Goal: Task Accomplishment & Management: Manage account settings

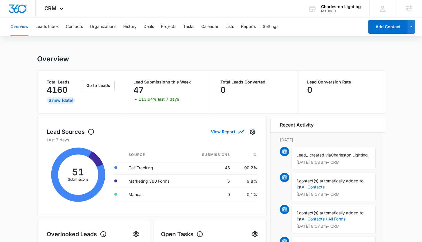
click at [65, 26] on div "Overview Leads Inbox Contacts Organizations History Deals Projects Tasks Calend…" at bounding box center [186, 26] width 358 height 19
click at [70, 26] on button "Contacts" at bounding box center [74, 26] width 17 height 19
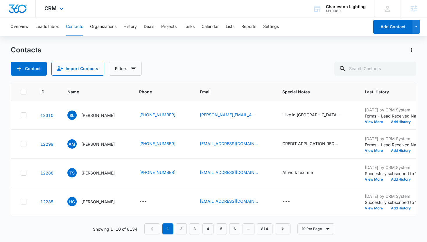
click at [50, 12] on div "CRM Apps Reputation Websites Forms CRM Email Social Shop Payments POS Content A…" at bounding box center [55, 8] width 38 height 17
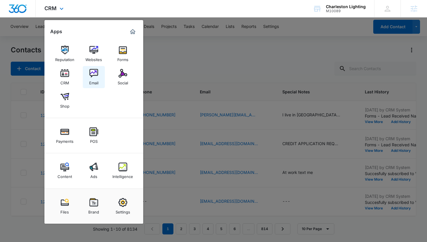
click at [93, 81] on div "Email" at bounding box center [93, 82] width 9 height 8
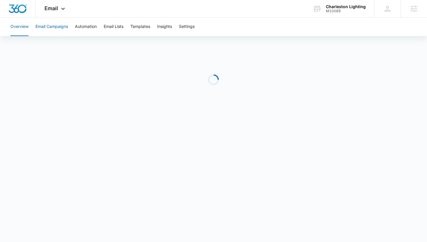
click at [51, 31] on button "Email Campaigns" at bounding box center [51, 26] width 33 height 19
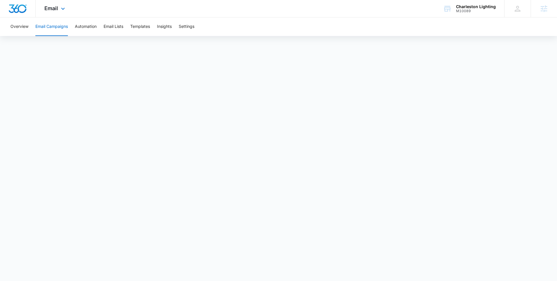
click at [26, 9] on img "Dashboard" at bounding box center [17, 8] width 19 height 9
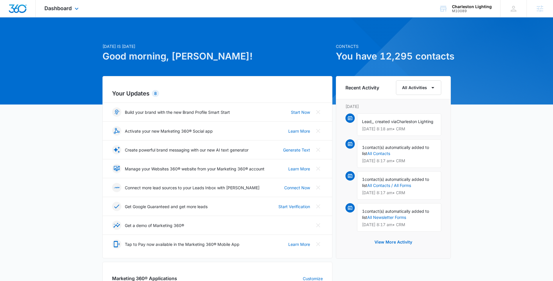
click at [62, 12] on div "Dashboard Apps Reputation Websites Forms CRM Email Social Shop Payments POS Con…" at bounding box center [62, 8] width 53 height 17
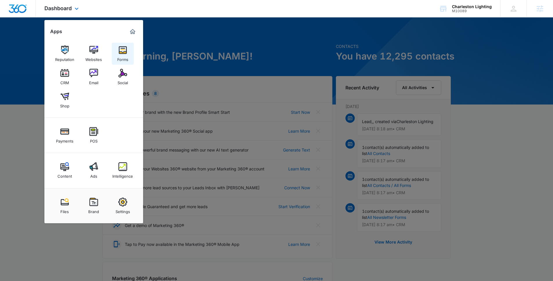
click at [124, 59] on div "Forms" at bounding box center [122, 58] width 11 height 8
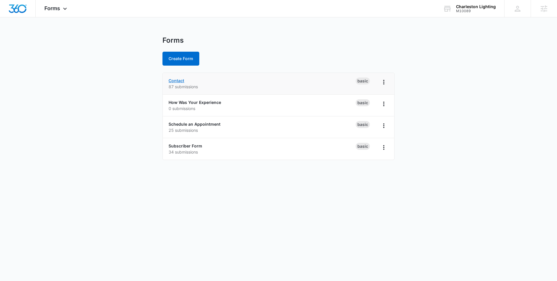
drag, startPoint x: 176, startPoint y: 82, endPoint x: 172, endPoint y: 81, distance: 3.3
drag, startPoint x: 204, startPoint y: 145, endPoint x: 164, endPoint y: 147, distance: 39.8
click at [164, 147] on li "Subscriber Form 34 submissions Basic" at bounding box center [279, 148] width 232 height 21
click at [210, 147] on div "Subscriber Form 34 submissions" at bounding box center [262, 149] width 187 height 12
click at [206, 153] on p "34 submissions" at bounding box center [262, 152] width 187 height 6
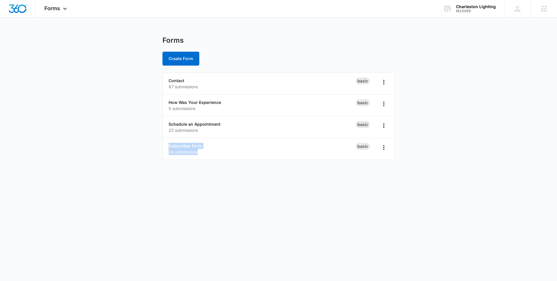
drag, startPoint x: 206, startPoint y: 153, endPoint x: 157, endPoint y: 147, distance: 48.9
click at [157, 147] on main "Forms Create Form Contact 87 submissions Basic How Was Your Experience 0 submis…" at bounding box center [278, 101] width 557 height 131
click at [206, 183] on body "Forms Apps Reputation Websites Forms CRM Email Social Shop Payments POS Content…" at bounding box center [278, 140] width 557 height 281
click at [176, 82] on link "Contact" at bounding box center [177, 80] width 16 height 5
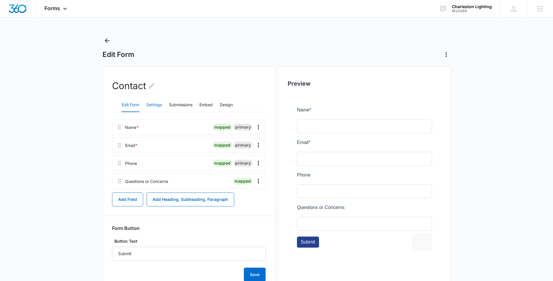
click at [150, 107] on button "Settings" at bounding box center [154, 105] width 16 height 14
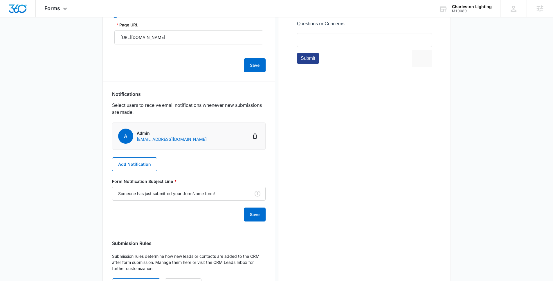
scroll to position [215, 0]
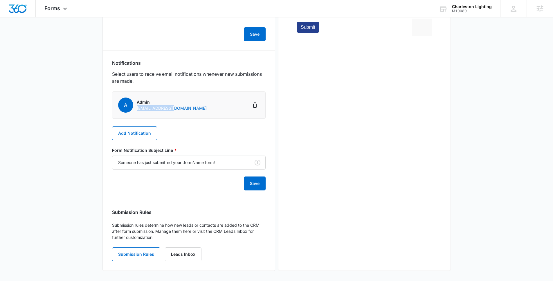
drag, startPoint x: 151, startPoint y: 110, endPoint x: 137, endPoint y: 110, distance: 14.2
click at [137, 110] on li "A Admin retail1@chli.biz" at bounding box center [189, 104] width 154 height 27
click at [193, 132] on div "A Admin retail1@chli.biz Add Notification Form Notification Subject Line * Some…" at bounding box center [189, 140] width 154 height 99
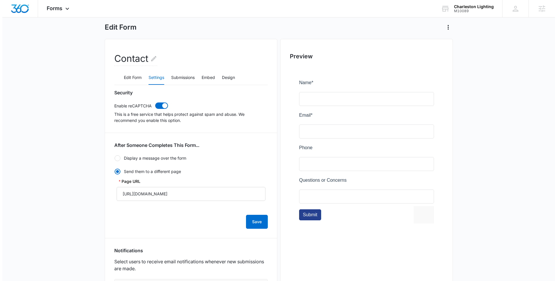
scroll to position [0, 0]
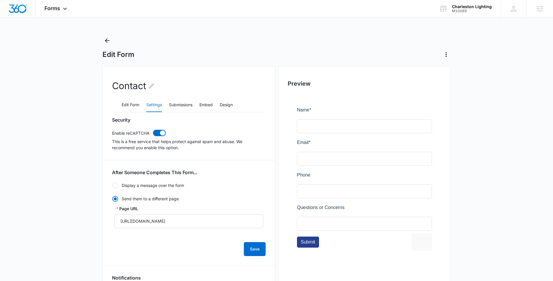
click at [82, 66] on main "Edit Form Contact Edit Form Settings Submissions Embed Design Security Enable r…" at bounding box center [276, 266] width 553 height 461
click at [109, 42] on icon "Back" at bounding box center [107, 40] width 7 height 7
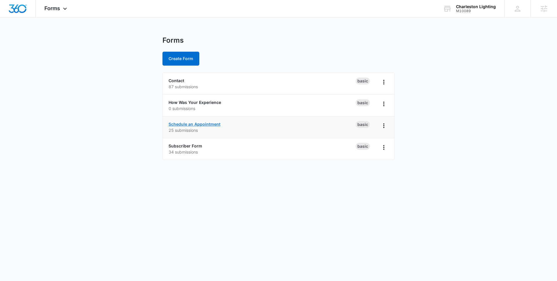
click at [186, 123] on link "Schedule an Appointment" at bounding box center [195, 124] width 52 height 5
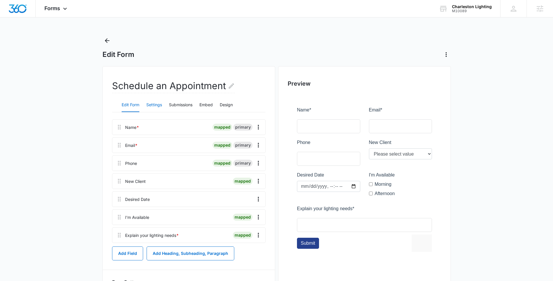
click at [156, 106] on button "Settings" at bounding box center [154, 105] width 16 height 14
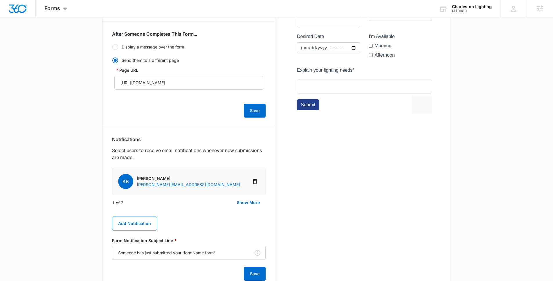
scroll to position [149, 0]
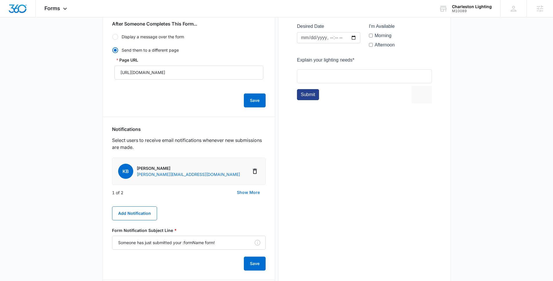
click at [245, 191] on button "Show More" at bounding box center [248, 193] width 35 height 14
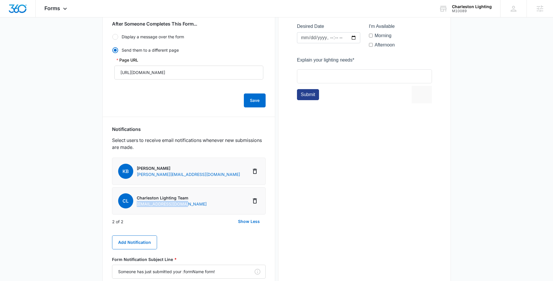
drag, startPoint x: 166, startPoint y: 203, endPoint x: 136, endPoint y: 203, distance: 30.2
click at [136, 203] on div "CL Charleston Lighting Team appointments@chli.biz" at bounding box center [162, 200] width 89 height 15
click at [196, 206] on li "CL Charleston Lighting Team appointments@chli.biz" at bounding box center [189, 200] width 154 height 27
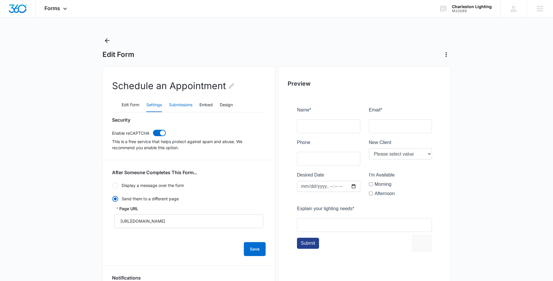
click at [186, 106] on button "Submissions" at bounding box center [181, 105] width 24 height 14
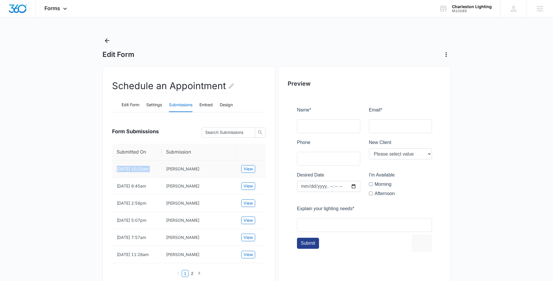
drag, startPoint x: 117, startPoint y: 168, endPoint x: 165, endPoint y: 170, distance: 47.9
click at [165, 170] on tr "8/26/2025 10:22am Jeff Foreman View" at bounding box center [189, 169] width 154 height 17
click at [252, 169] on span "View" at bounding box center [248, 169] width 9 height 6
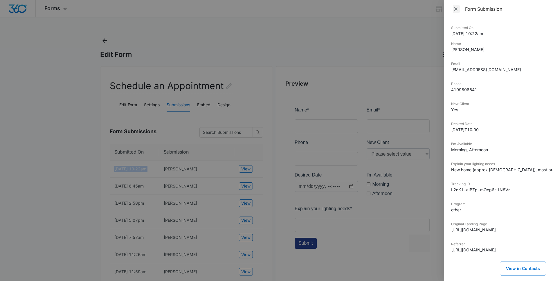
click at [426, 12] on icon "Close" at bounding box center [456, 9] width 6 height 6
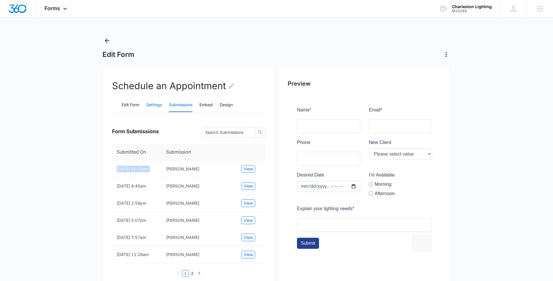
click at [157, 107] on button "Settings" at bounding box center [154, 105] width 16 height 14
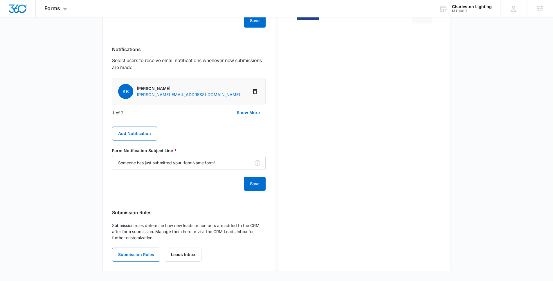
scroll to position [230, 0]
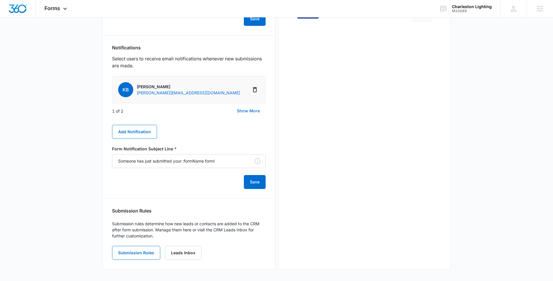
click at [258, 109] on button "Show More" at bounding box center [248, 111] width 35 height 14
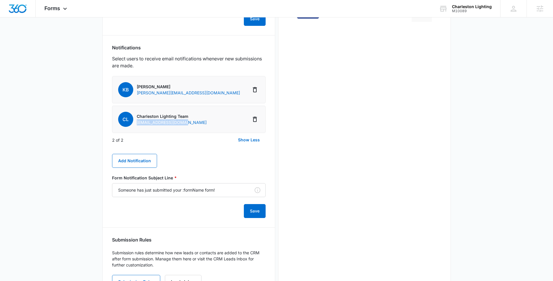
drag, startPoint x: 185, startPoint y: 123, endPoint x: 136, endPoint y: 123, distance: 48.8
click at [136, 123] on div "CL Charleston Lighting Team appointments@chli.biz" at bounding box center [162, 119] width 89 height 15
click at [317, 158] on div "Preview" at bounding box center [364, 67] width 173 height 462
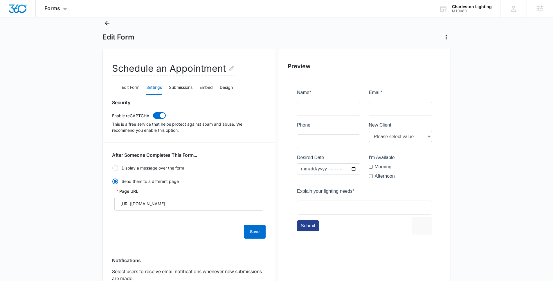
scroll to position [17, 0]
click at [108, 24] on icon "Back" at bounding box center [107, 24] width 5 height 5
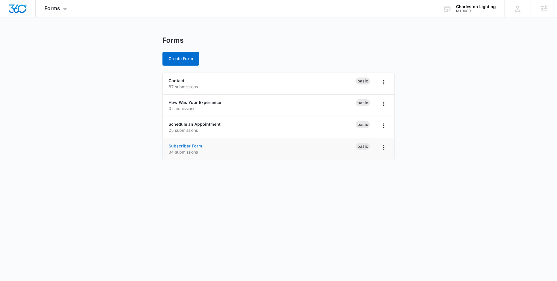
click at [174, 146] on link "Subscriber Form" at bounding box center [186, 145] width 34 height 5
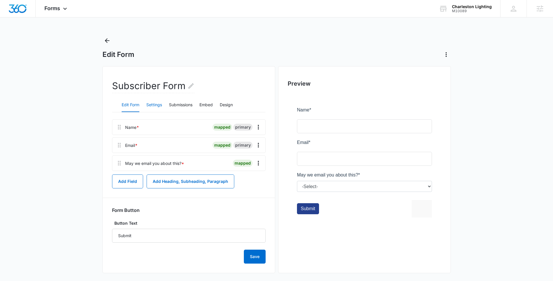
click at [153, 104] on button "Settings" at bounding box center [154, 105] width 16 height 14
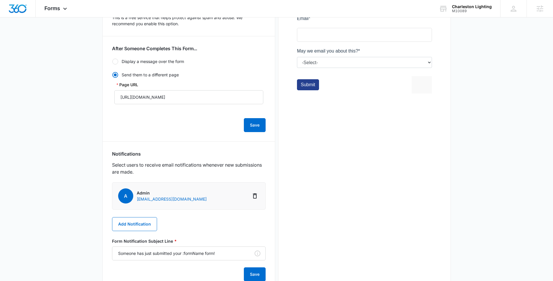
scroll to position [124, 0]
click at [253, 196] on icon "Delete Notification" at bounding box center [254, 195] width 7 height 7
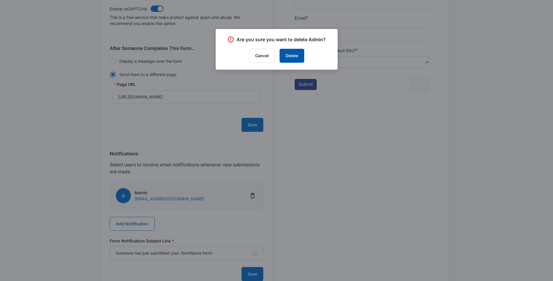
click at [297, 56] on button "Delete" at bounding box center [292, 56] width 25 height 14
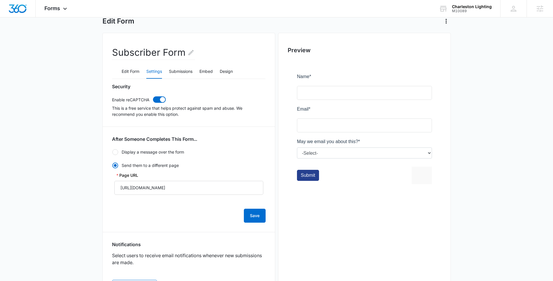
scroll to position [0, 0]
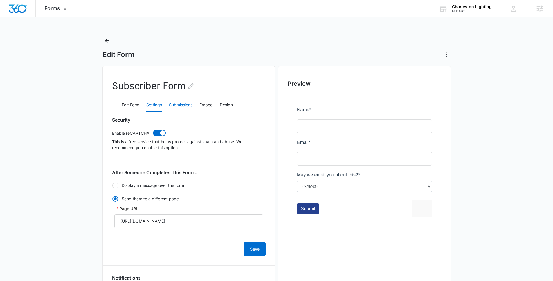
click at [175, 109] on button "Submissions" at bounding box center [181, 105] width 24 height 14
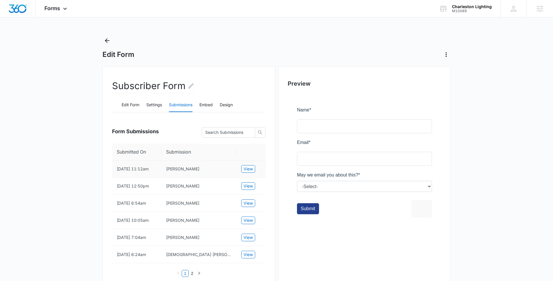
drag, startPoint x: 135, startPoint y: 176, endPoint x: 111, endPoint y: 170, distance: 25.3
click at [138, 172] on td "10/06/2025 11:12am" at bounding box center [136, 169] width 49 height 17
click at [105, 39] on icon "Back" at bounding box center [107, 40] width 7 height 7
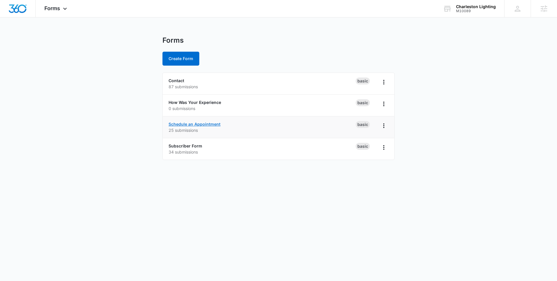
click at [195, 126] on link "Schedule an Appointment" at bounding box center [195, 124] width 52 height 5
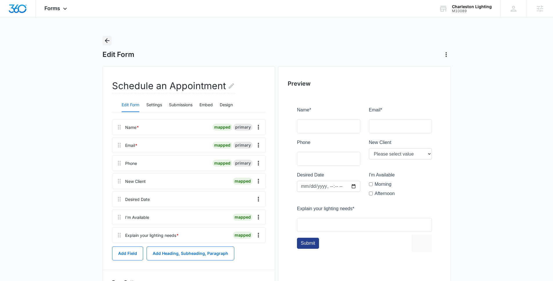
click at [107, 39] on icon "Back" at bounding box center [107, 40] width 5 height 5
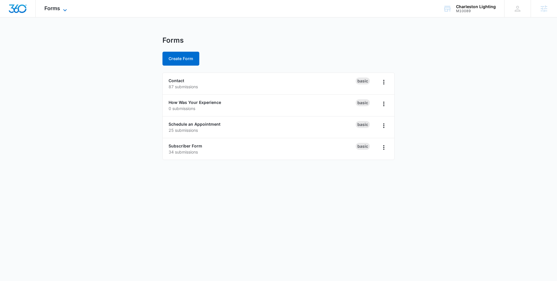
click at [57, 9] on span "Forms" at bounding box center [52, 8] width 16 height 6
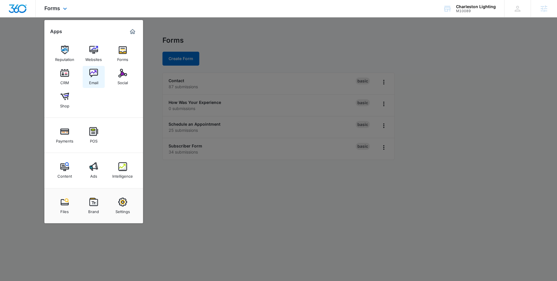
click at [89, 77] on link "Email" at bounding box center [94, 77] width 22 height 22
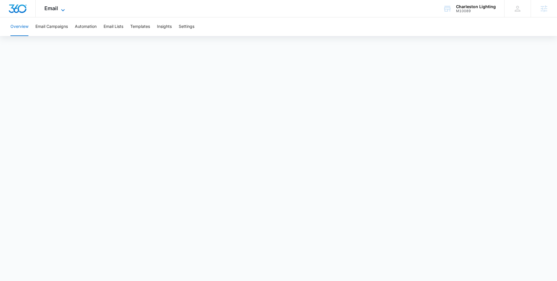
click at [55, 8] on span "Email" at bounding box center [51, 8] width 14 height 6
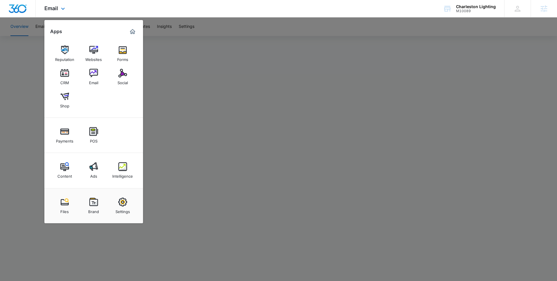
click at [132, 33] on img "Marketing 360® Dashboard" at bounding box center [132, 31] width 7 height 7
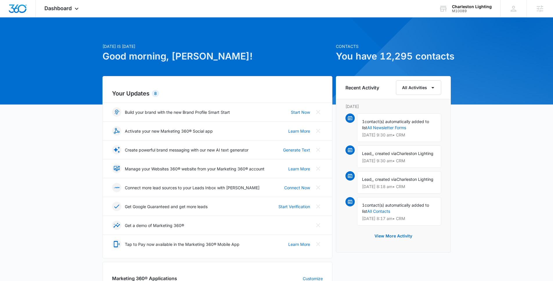
click at [47, 61] on div "Today is Thursday, October 9th Good morning, Kaitlyn! Contacts You have 12,295 …" at bounding box center [276, 280] width 553 height 510
click at [73, 3] on div "Dashboard Apps Reputation Websites Forms CRM Email Social Shop Payments POS Con…" at bounding box center [62, 8] width 53 height 17
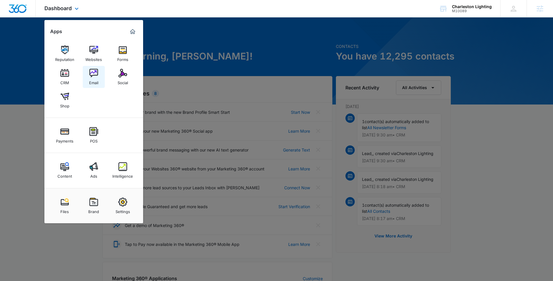
click at [95, 80] on div "Email" at bounding box center [93, 82] width 9 height 8
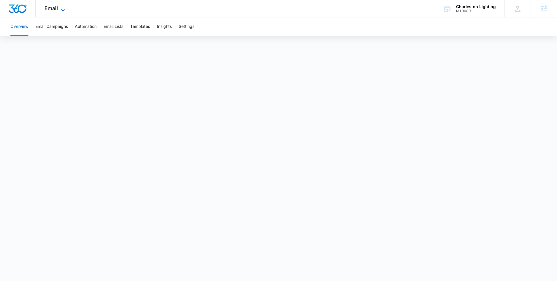
click at [50, 10] on span "Email" at bounding box center [51, 8] width 14 height 6
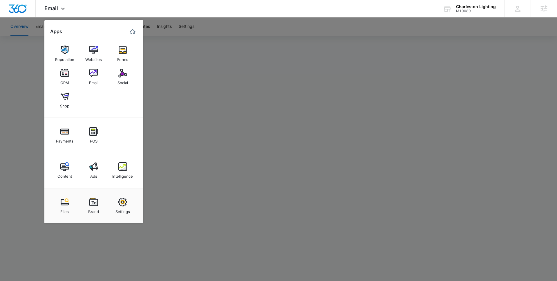
click at [191, 59] on div at bounding box center [278, 140] width 557 height 281
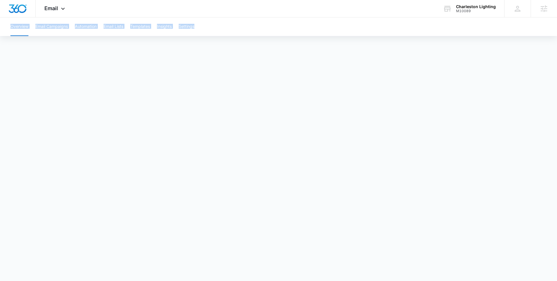
drag, startPoint x: 223, startPoint y: 26, endPoint x: 10, endPoint y: 25, distance: 213.4
click at [10, 25] on div "Overview Email Campaigns Automation Email Lists Templates Insights Settings" at bounding box center [279, 26] width 544 height 19
click at [221, 25] on div "Overview Email Campaigns Automation Email Lists Templates Insights Settings" at bounding box center [279, 26] width 544 height 19
click at [144, 27] on button "Templates" at bounding box center [140, 26] width 20 height 19
click at [113, 30] on button "Email Lists" at bounding box center [114, 26] width 20 height 19
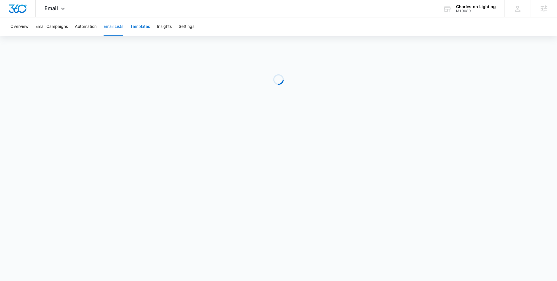
click at [144, 28] on button "Templates" at bounding box center [140, 26] width 20 height 19
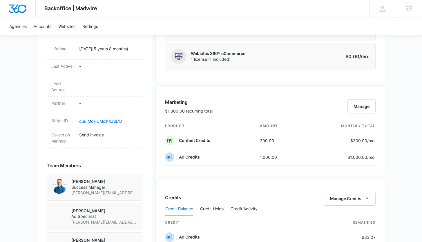
scroll to position [294, 0]
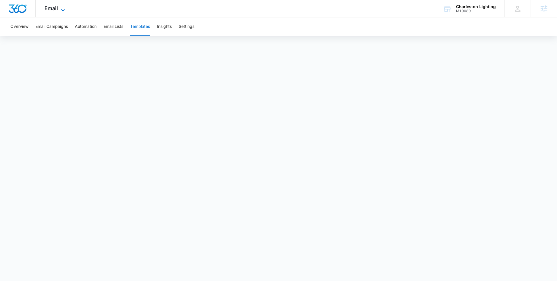
click at [53, 10] on span "Email" at bounding box center [51, 8] width 14 height 6
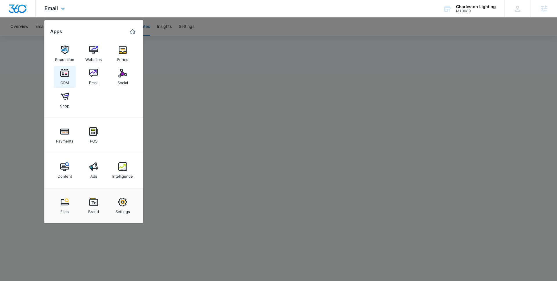
click at [65, 78] on div "CRM" at bounding box center [64, 82] width 9 height 8
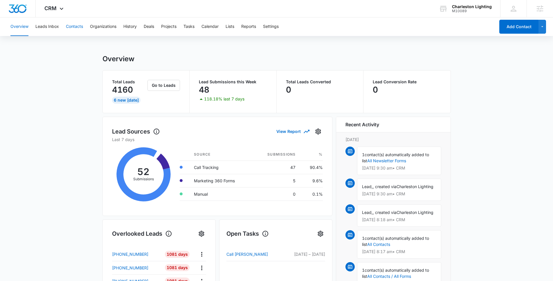
click at [75, 30] on button "Contacts" at bounding box center [74, 26] width 17 height 19
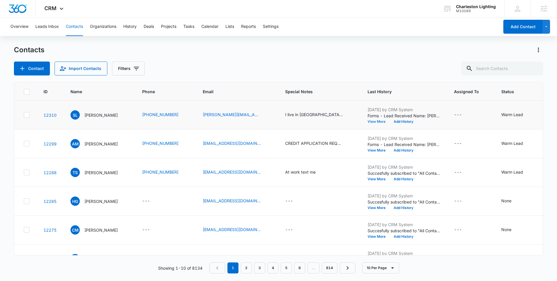
click at [382, 121] on button "View More" at bounding box center [379, 121] width 22 height 3
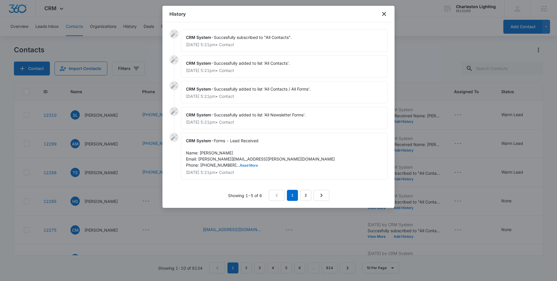
click at [240, 166] on button "Read More" at bounding box center [249, 165] width 18 height 3
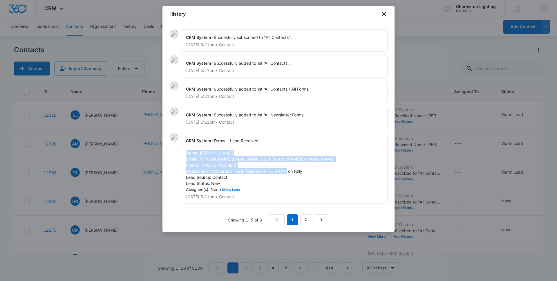
drag, startPoint x: 186, startPoint y: 154, endPoint x: 291, endPoint y: 176, distance: 107.9
click at [291, 176] on div "CRM System - Forms - Lead Received Name: sherre l burlingham Email: sherre.burl…" at bounding box center [284, 168] width 207 height 71
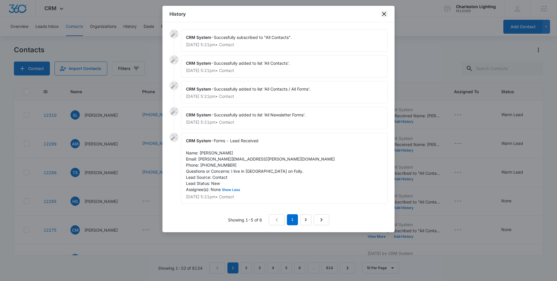
click at [383, 15] on icon "close" at bounding box center [384, 13] width 7 height 7
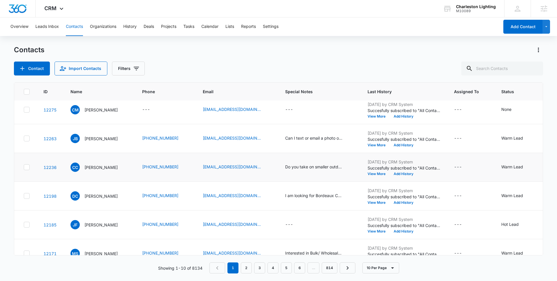
scroll to position [121, 0]
click at [30, 138] on td at bounding box center [25, 138] width 22 height 29
click at [29, 168] on div at bounding box center [27, 167] width 6 height 6
click at [24, 167] on input "checkbox" at bounding box center [24, 167] width 0 height 0
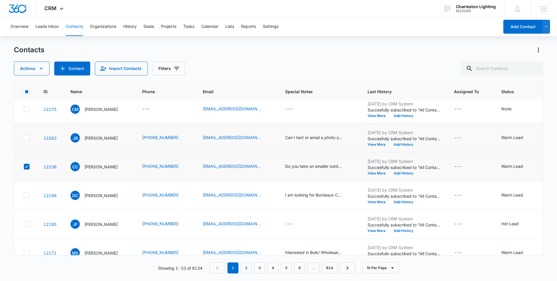
click at [28, 136] on icon at bounding box center [26, 137] width 5 height 5
click at [24, 138] on input "checkbox" at bounding box center [24, 138] width 0 height 0
click at [28, 136] on icon at bounding box center [26, 137] width 5 height 5
click at [24, 138] on input "checkbox" at bounding box center [24, 138] width 0 height 0
click at [29, 165] on icon at bounding box center [26, 166] width 5 height 5
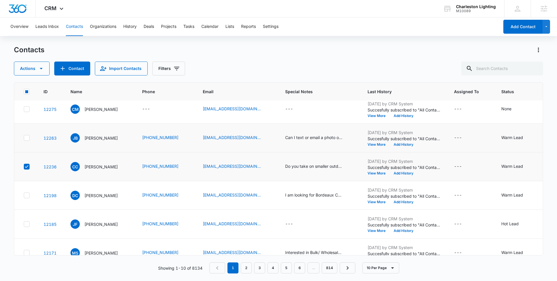
click at [24, 167] on input "checkbox" at bounding box center [24, 167] width 0 height 0
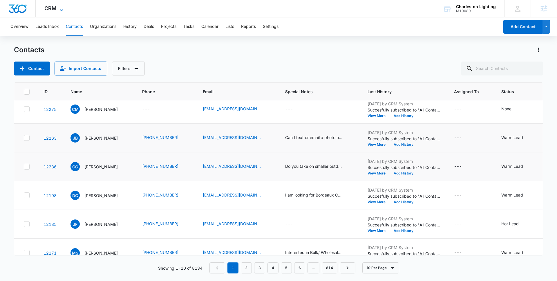
click at [49, 11] on span "CRM" at bounding box center [50, 8] width 12 height 6
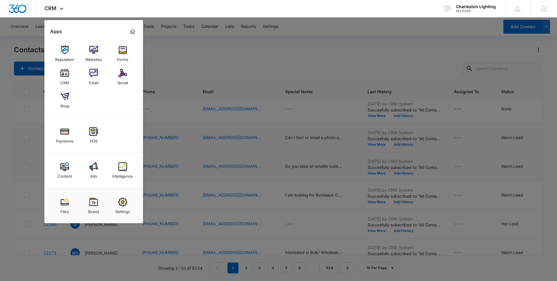
click at [226, 58] on div at bounding box center [278, 140] width 557 height 281
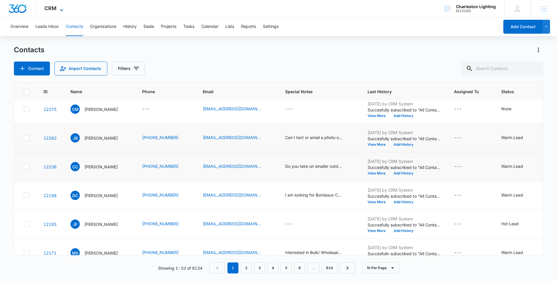
click at [45, 10] on span "CRM" at bounding box center [50, 8] width 12 height 6
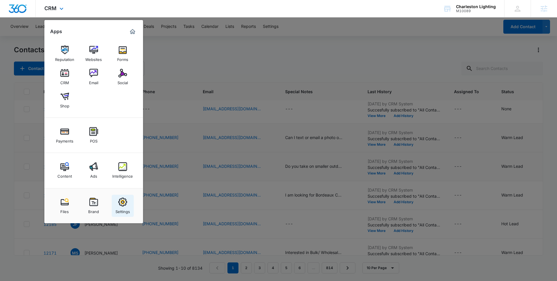
click at [127, 210] on div "Settings" at bounding box center [123, 210] width 15 height 8
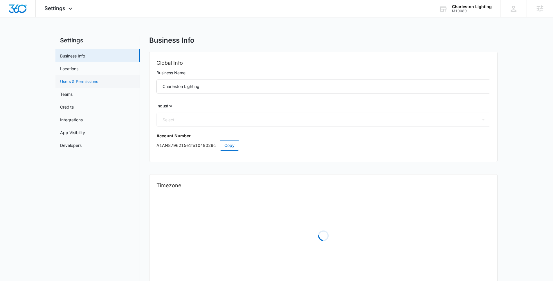
select select "12"
select select "US"
select select "America/Kentucky/Louisville"
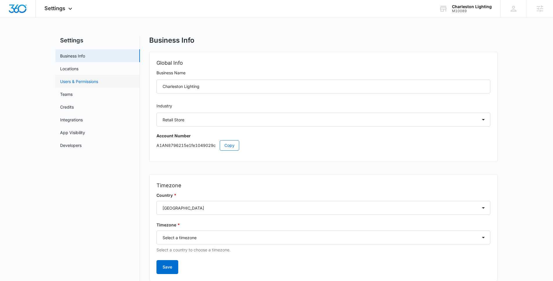
click at [74, 80] on link "Users & Permissions" at bounding box center [79, 81] width 38 height 6
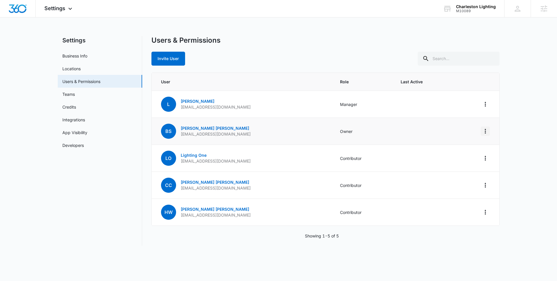
click at [485, 131] on icon "Actions" at bounding box center [485, 131] width 1 height 5
click at [508, 130] on main "Settings Business Info Locations Users & Permissions Teams Credits Integrations…" at bounding box center [278, 144] width 557 height 217
click at [67, 11] on icon at bounding box center [70, 10] width 7 height 7
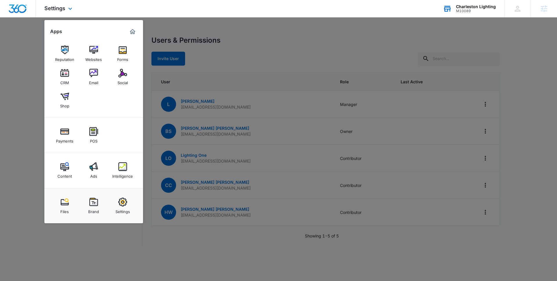
click at [465, 13] on div "Charleston Lighting M10089 Your Accounts View All" at bounding box center [470, 8] width 70 height 17
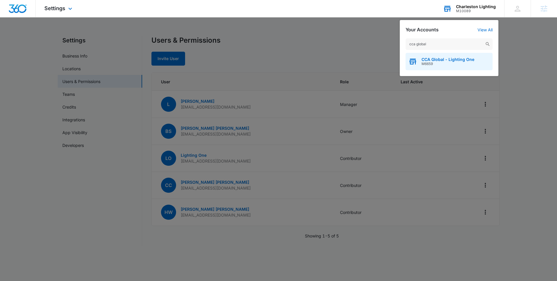
type input "cca global"
click at [436, 61] on span "CCA Global - Lighting One" at bounding box center [448, 59] width 53 height 5
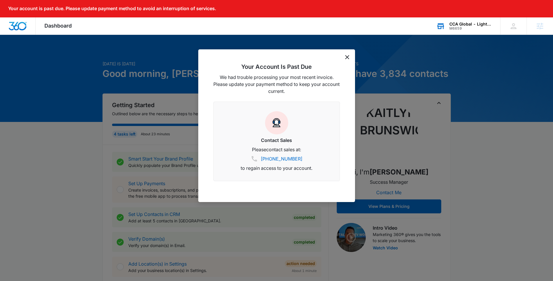
click at [347, 57] on icon "dismiss this dialog" at bounding box center [347, 57] width 4 height 4
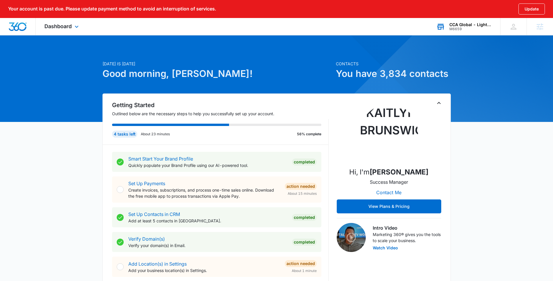
click at [70, 31] on div "Dashboard Apps Websites Forms CRM Email Social Content Ads Intelligence Files B…" at bounding box center [62, 26] width 53 height 17
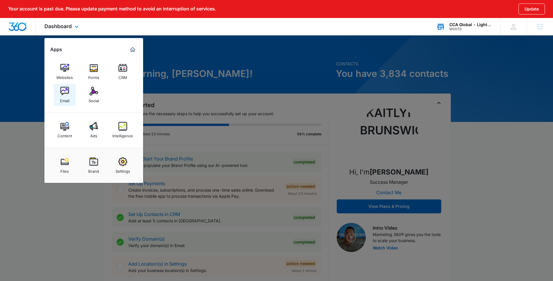
click at [66, 92] on img at bounding box center [64, 91] width 9 height 9
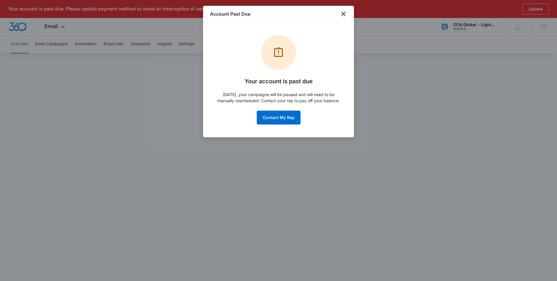
click at [343, 15] on icon "close" at bounding box center [343, 13] width 7 height 7
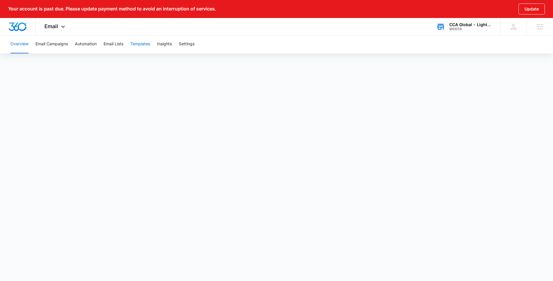
click at [144, 44] on button "Templates" at bounding box center [140, 44] width 20 height 19
click at [56, 26] on span "Email" at bounding box center [51, 26] width 14 height 6
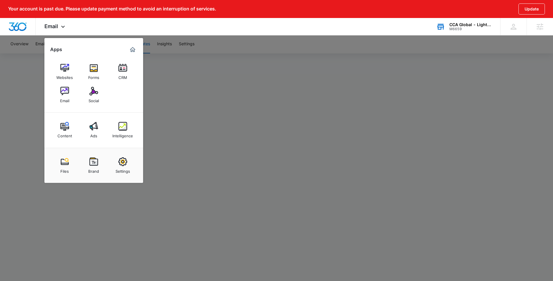
click at [462, 24] on div "CCA Global - Lighting One" at bounding box center [470, 24] width 42 height 5
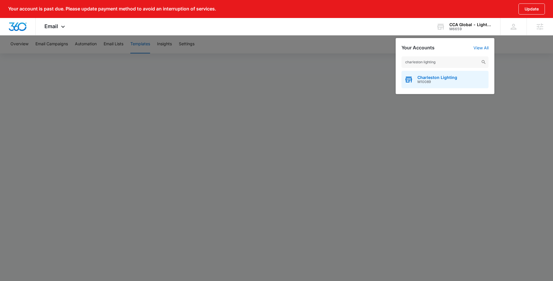
type input "charleston lighting"
click at [433, 78] on span "Charleston Lighting" at bounding box center [437, 77] width 40 height 5
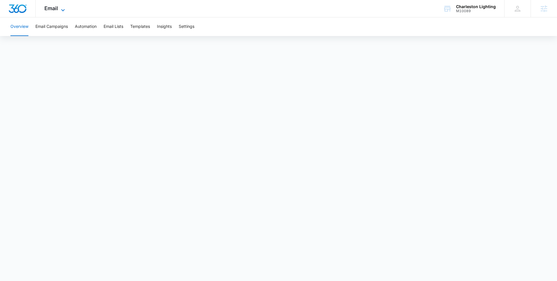
click at [60, 11] on icon at bounding box center [63, 10] width 7 height 7
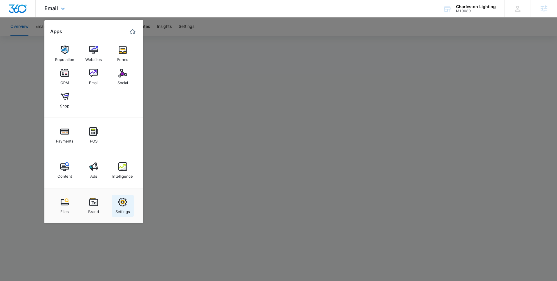
click at [129, 203] on link "Settings" at bounding box center [123, 206] width 22 height 22
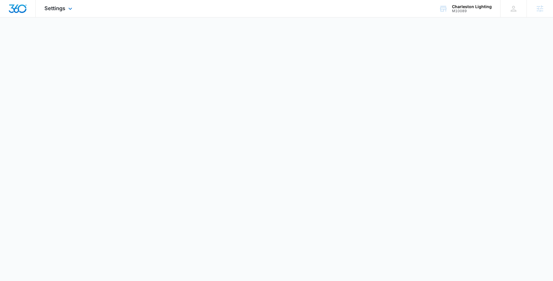
select select "12"
select select "US"
select select "America/Kentucky/Louisville"
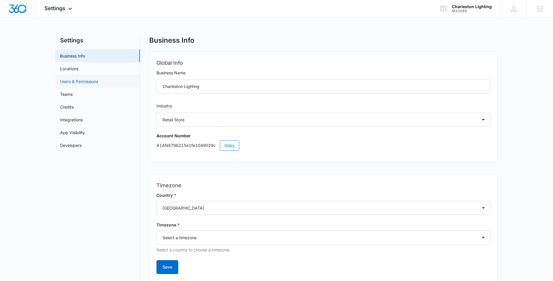
click at [84, 78] on link "Users & Permissions" at bounding box center [79, 81] width 38 height 6
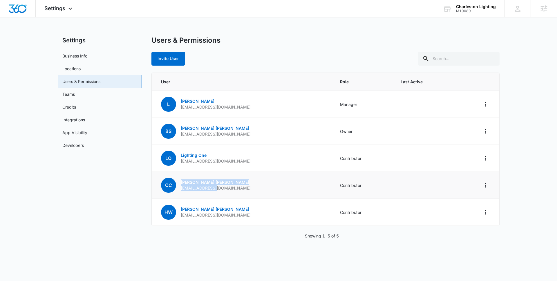
drag, startPoint x: 228, startPoint y: 178, endPoint x: 179, endPoint y: 181, distance: 49.7
click at [179, 181] on td "CC Casey Cunningham caseyc@chli.biz" at bounding box center [243, 185] width 182 height 27
click at [227, 181] on td "CC Casey Cunningham caseyc@chli.biz" at bounding box center [243, 185] width 182 height 27
drag, startPoint x: 217, startPoint y: 218, endPoint x: 179, endPoint y: 210, distance: 39.5
click at [179, 210] on td "HW Heidi Wilson heidiw@chli.biz" at bounding box center [243, 212] width 182 height 27
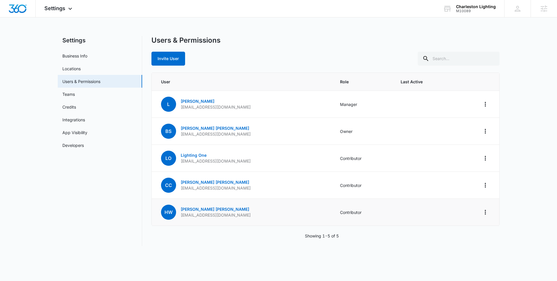
click at [236, 213] on td "HW Heidi Wilson heidiw@chli.biz" at bounding box center [243, 212] width 182 height 27
click at [171, 58] on button "Invite User" at bounding box center [169, 59] width 34 height 14
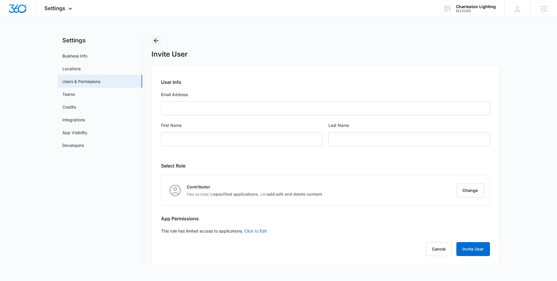
click at [156, 42] on icon "Back" at bounding box center [156, 40] width 7 height 7
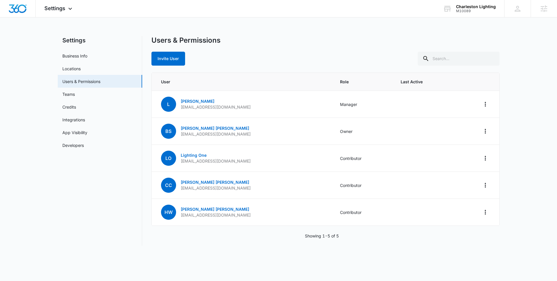
click at [208, 47] on div "Users & Permissions Invite User" at bounding box center [326, 51] width 348 height 30
click at [60, 9] on span "Settings" at bounding box center [54, 8] width 21 height 6
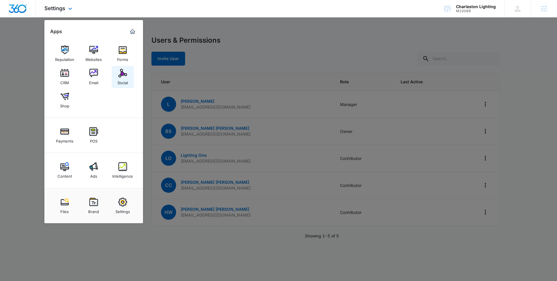
click at [118, 79] on div "Social" at bounding box center [123, 82] width 10 height 8
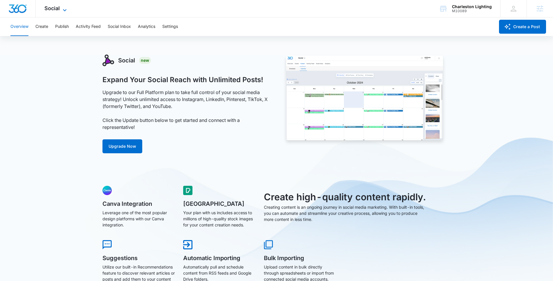
click at [59, 7] on span "Social" at bounding box center [51, 8] width 15 height 6
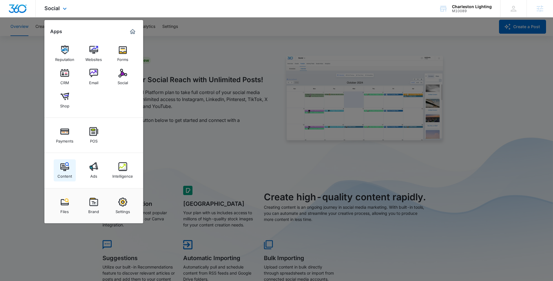
click at [66, 172] on div "Content" at bounding box center [64, 175] width 15 height 8
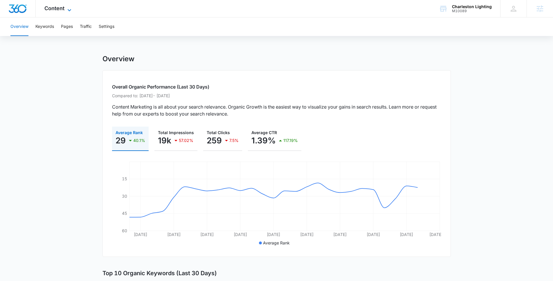
click at [64, 11] on span "Content" at bounding box center [54, 8] width 20 height 6
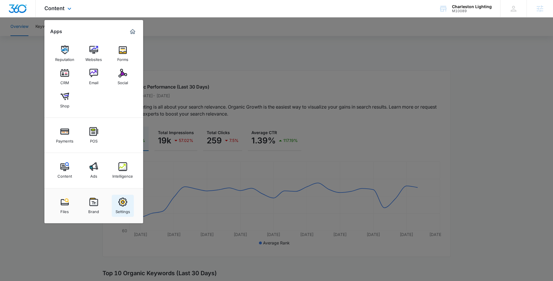
click at [129, 206] on div "Settings" at bounding box center [123, 210] width 15 height 8
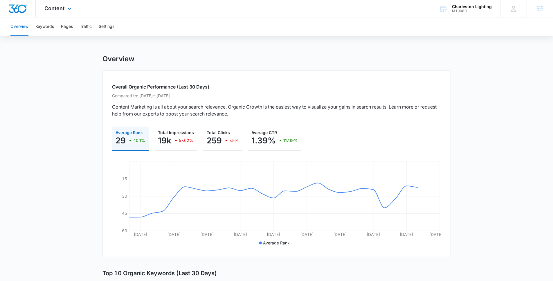
select select "12"
select select "US"
select select "[GEOGRAPHIC_DATA]/[US_STATE]/[GEOGRAPHIC_DATA]"
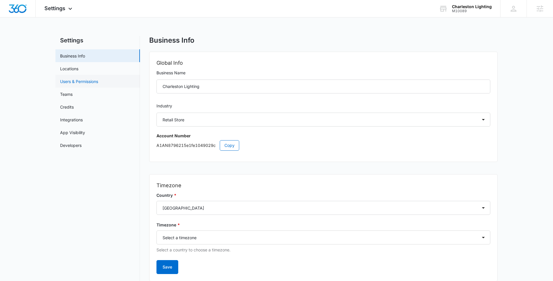
click at [86, 81] on link "Users & Permissions" at bounding box center [79, 81] width 38 height 6
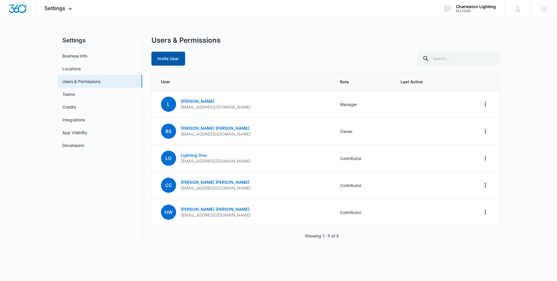
click at [174, 56] on button "Invite User" at bounding box center [169, 59] width 34 height 14
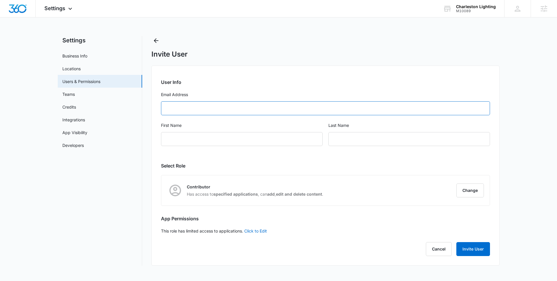
click at [225, 111] on input "Email Address" at bounding box center [325, 108] width 329 height 14
paste input "tnewman@slgonline.com"
type input "tnewman@slgonline.com"
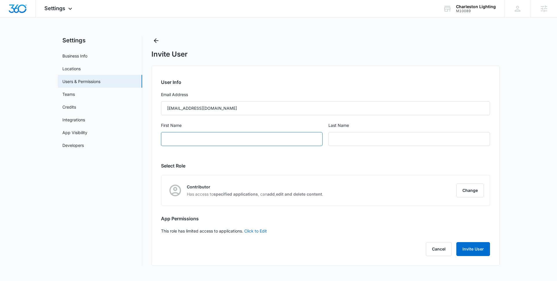
click at [297, 143] on input "First Name" at bounding box center [242, 139] width 162 height 14
type input "Travis"
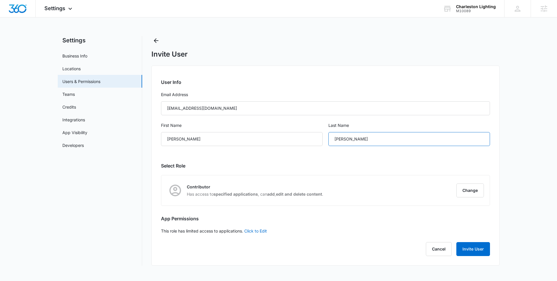
type input "Newman"
click at [293, 161] on div "User Info Email Address tnewman@slgonline.com First Name Travis Last Name Newma…" at bounding box center [326, 166] width 348 height 200
click at [478, 190] on button "Change" at bounding box center [471, 190] width 28 height 14
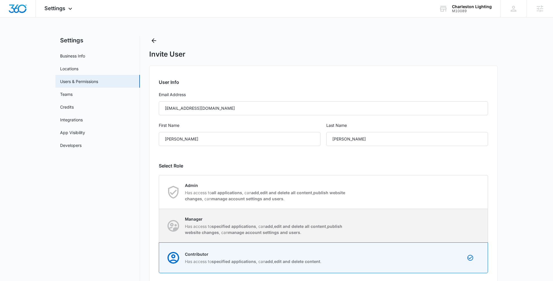
click at [452, 215] on div "Manager Has access to specified applications , can add , edit and delete all co…" at bounding box center [323, 225] width 328 height 33
click at [159, 226] on input "Manager Has access to specified applications , can add , edit and delete all co…" at bounding box center [159, 226] width 0 height 0
radio input "true"
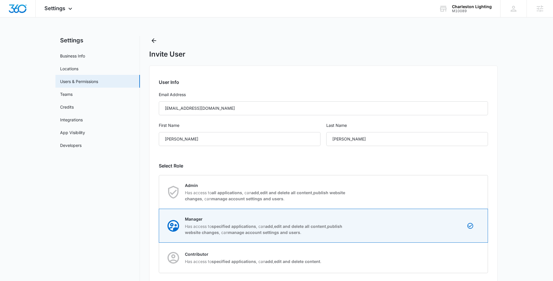
click at [519, 201] on main "Settings Business Info Locations Users & Permissions Teams Credits Integrations…" at bounding box center [276, 188] width 553 height 304
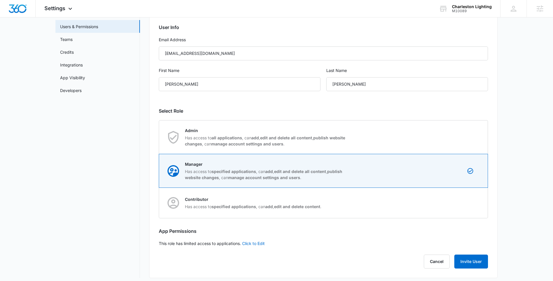
scroll to position [59, 0]
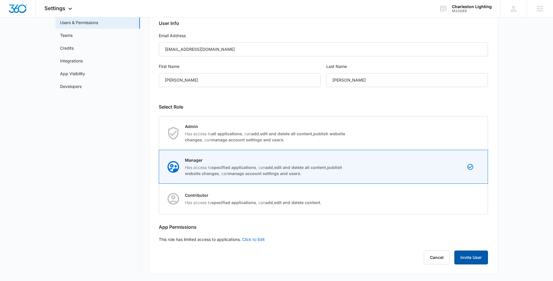
click at [472, 260] on button "Invite User" at bounding box center [471, 258] width 34 height 14
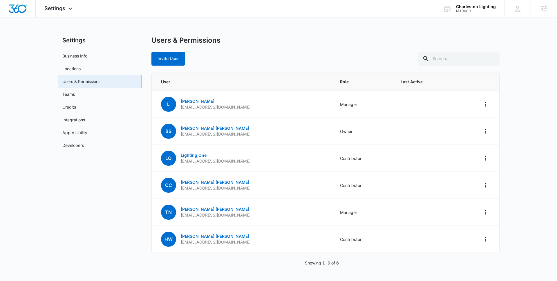
click at [284, 23] on div "Settings Apps Reputation Websites Forms CRM Email Social Shop Payments POS Cont…" at bounding box center [278, 140] width 557 height 280
click at [468, 10] on div "M10089" at bounding box center [476, 11] width 40 height 4
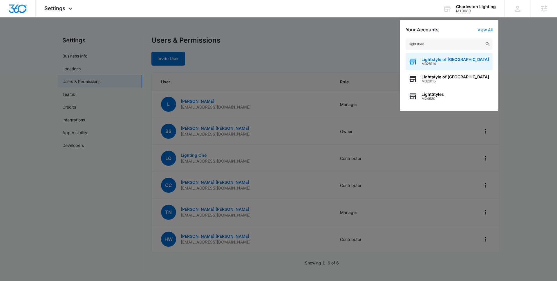
type input "lightstyle"
click at [442, 66] on span "M328114" at bounding box center [456, 64] width 68 height 4
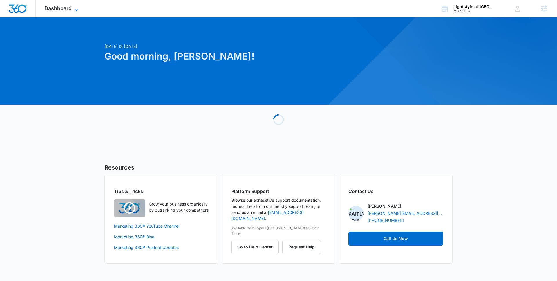
click at [68, 10] on span "Dashboard" at bounding box center [57, 8] width 27 height 6
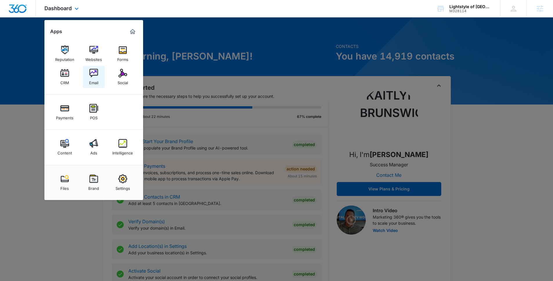
click at [92, 72] on img at bounding box center [93, 73] width 9 height 9
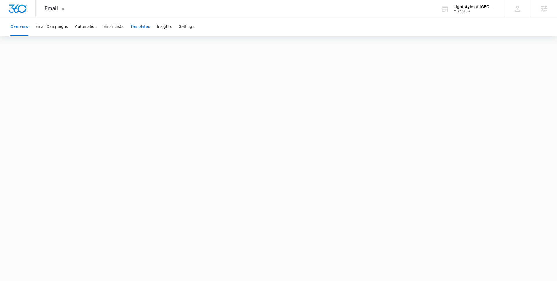
click at [136, 28] on button "Templates" at bounding box center [140, 26] width 20 height 19
click at [45, 0] on div "Email Apps Reputation Websites Forms CRM Email Social Payments POS Content Ads …" at bounding box center [55, 8] width 39 height 17
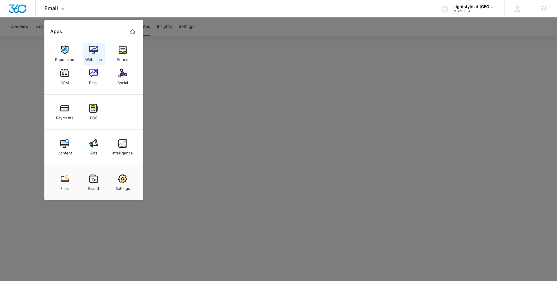
click at [91, 55] on div "Websites" at bounding box center [93, 58] width 17 height 8
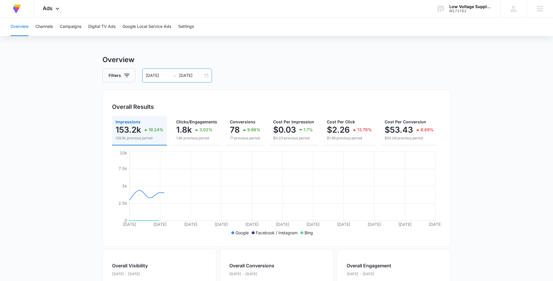
click at [152, 73] on input "09/08/2025" at bounding box center [158, 75] width 24 height 6
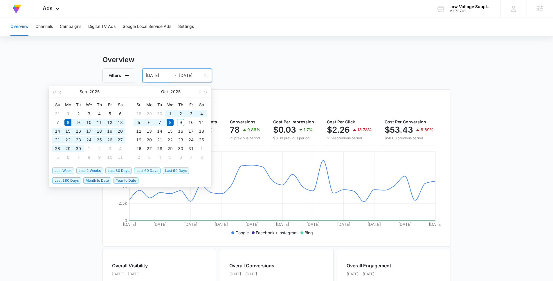
click at [62, 94] on button "button" at bounding box center [60, 92] width 6 height 12
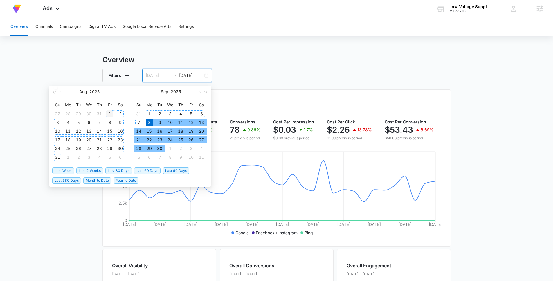
type input "08/01/2025"
click at [107, 114] on div "1" at bounding box center [109, 113] width 7 height 7
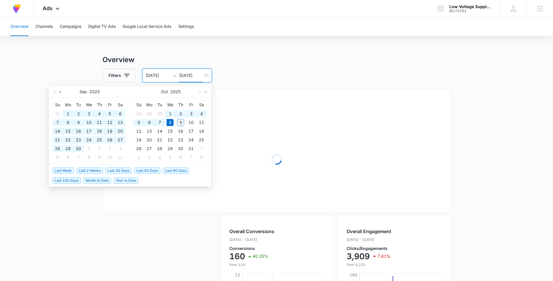
click at [62, 93] on button "button" at bounding box center [60, 92] width 6 height 12
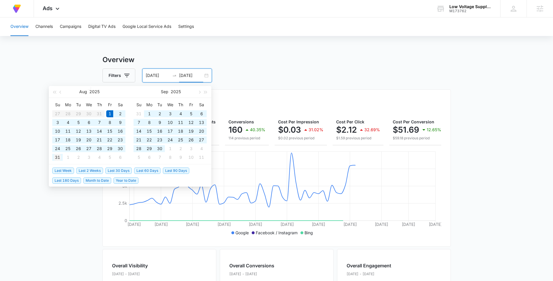
type input "08/31/2025"
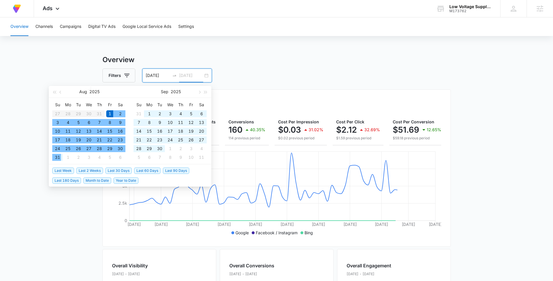
click at [60, 158] on div "31" at bounding box center [57, 157] width 7 height 7
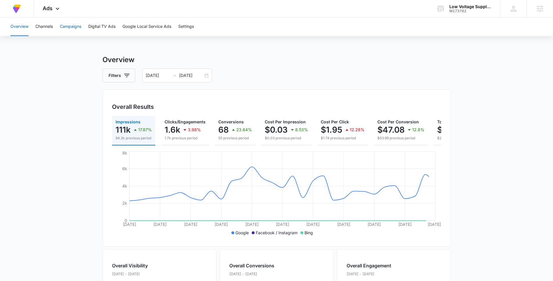
click at [68, 31] on button "Campaigns" at bounding box center [70, 26] width 21 height 19
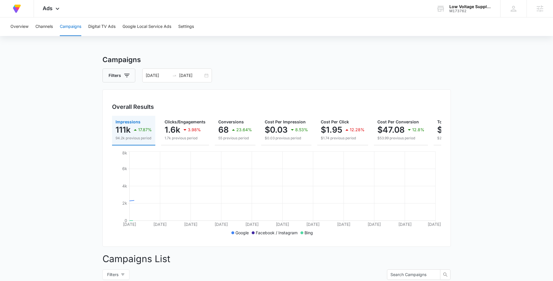
click at [53, 118] on main "Campaigns Filters 08/01/2025 08/31/2025 Overall Results Impressions 111k 17.87%…" at bounding box center [276, 280] width 553 height 450
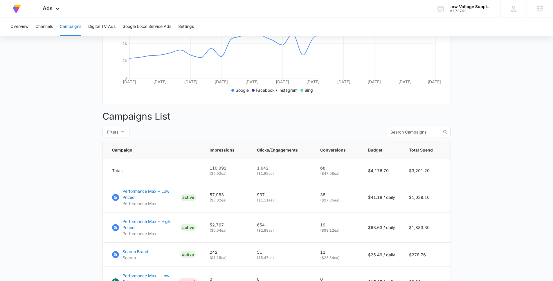
scroll to position [228, 0]
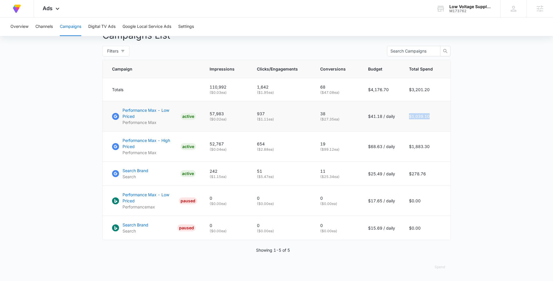
drag, startPoint x: 435, startPoint y: 117, endPoint x: 406, endPoint y: 117, distance: 28.7
click at [406, 117] on td "$1,039.10" at bounding box center [426, 116] width 48 height 30
copy td "$1,039.10"
click at [476, 162] on main "Campaigns Filters 08/01/2025 08/31/2025 Overall Results Impressions 111k 17.87%…" at bounding box center [276, 56] width 553 height 450
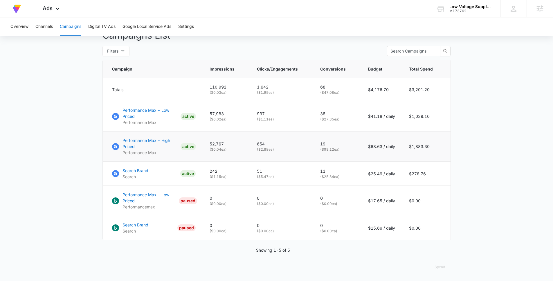
drag, startPoint x: 435, startPoint y: 148, endPoint x: 392, endPoint y: 151, distance: 43.9
click at [392, 151] on tr "Performance Max - High Priced Performance Max ACTIVE 52,767 ( $0.04 ea) 654 ( $…" at bounding box center [277, 147] width 348 height 30
copy tr "$1,883.30"
drag, startPoint x: 432, startPoint y: 173, endPoint x: 406, endPoint y: 174, distance: 25.8
click at [406, 174] on td "$278.76" at bounding box center [426, 174] width 48 height 24
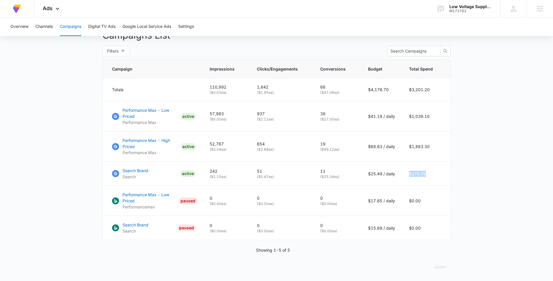
copy td "$278.76"
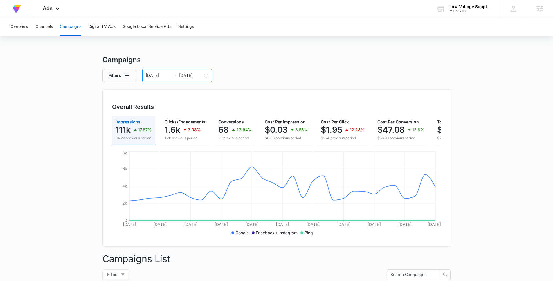
click at [159, 75] on input "08/01/2025" at bounding box center [158, 75] width 24 height 6
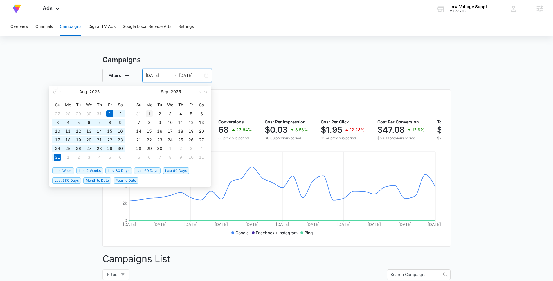
type input "09/01/2025"
click at [149, 113] on div "1" at bounding box center [149, 113] width 7 height 7
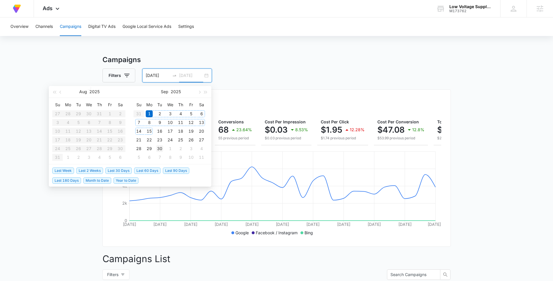
type input "09/30/2025"
click at [160, 147] on div "30" at bounding box center [159, 148] width 7 height 7
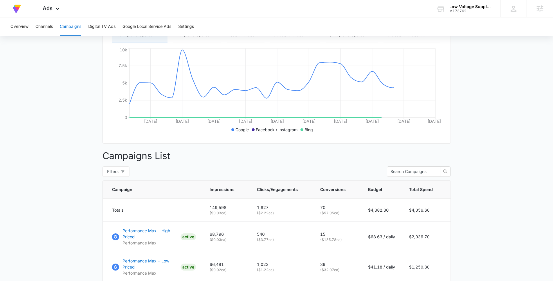
scroll to position [203, 0]
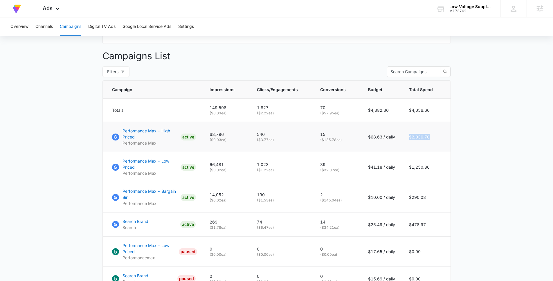
drag, startPoint x: 433, startPoint y: 141, endPoint x: 406, endPoint y: 141, distance: 26.1
click at [406, 141] on td "$2,036.70" at bounding box center [426, 137] width 48 height 30
copy td "$2,036.70"
drag, startPoint x: 432, startPoint y: 172, endPoint x: 407, endPoint y: 172, distance: 25.0
click at [407, 172] on td "$1,250.80" at bounding box center [426, 167] width 48 height 30
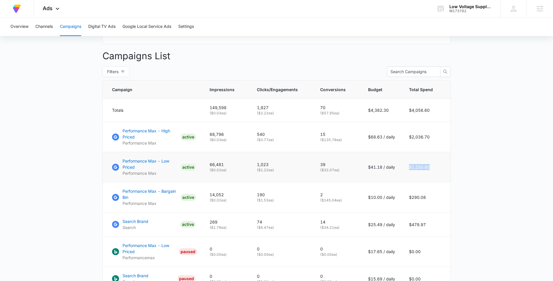
copy td "$1,250.80"
drag, startPoint x: 433, startPoint y: 204, endPoint x: 408, endPoint y: 202, distance: 25.9
click at [408, 202] on td "$290.08" at bounding box center [426, 197] width 48 height 30
copy td "$290.08"
click at [425, 226] on td "$478.97" at bounding box center [426, 225] width 48 height 24
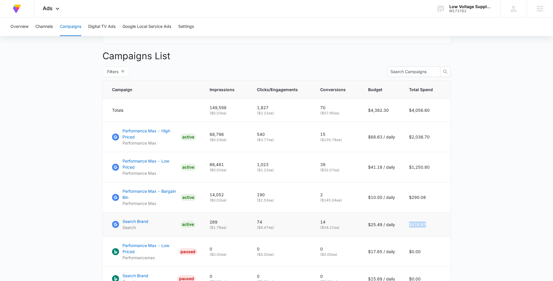
drag, startPoint x: 435, startPoint y: 232, endPoint x: 409, endPoint y: 229, distance: 26.3
click at [409, 229] on td "$478.97" at bounding box center [426, 225] width 48 height 24
copy td "$478.97"
click at [53, 12] on div "Ads Apps Reputation Forms CRM Email Social Payments Content Ads Intelligence Fi…" at bounding box center [52, 8] width 36 height 17
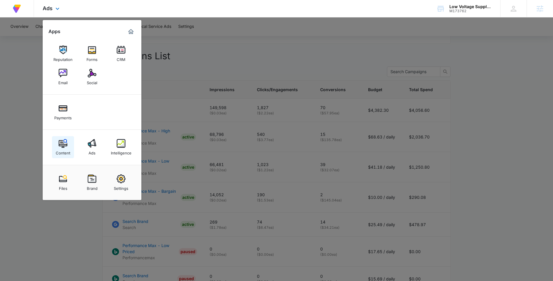
click at [65, 140] on img at bounding box center [63, 143] width 9 height 9
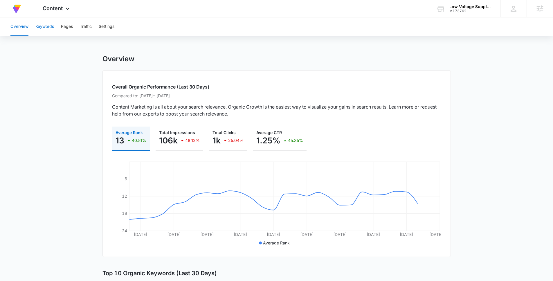
click at [46, 30] on button "Keywords" at bounding box center [44, 26] width 19 height 19
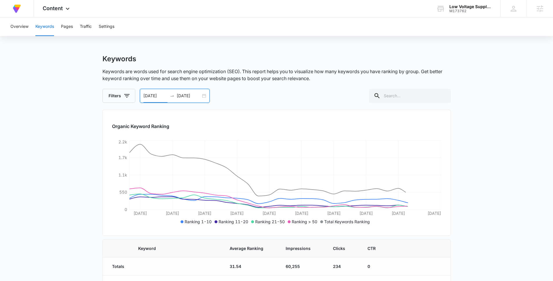
click at [145, 96] on input "09/01/2025" at bounding box center [155, 96] width 24 height 6
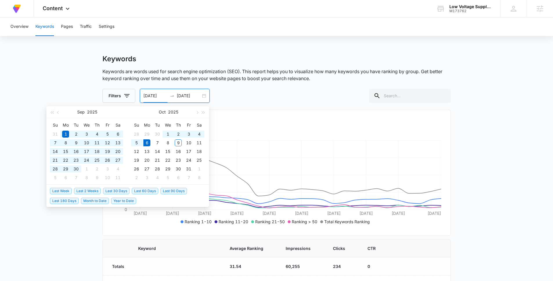
click at [120, 203] on span "Year to Date" at bounding box center [123, 201] width 25 height 6
type input "01/01/2025"
type input "10/06/2025"
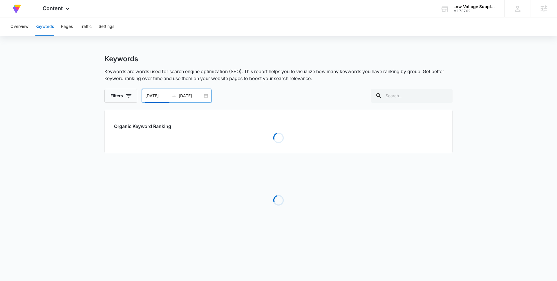
click at [166, 95] on input "01/01/2025" at bounding box center [157, 96] width 24 height 6
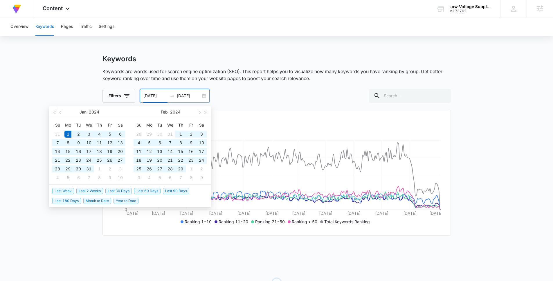
type input "01/01/2024"
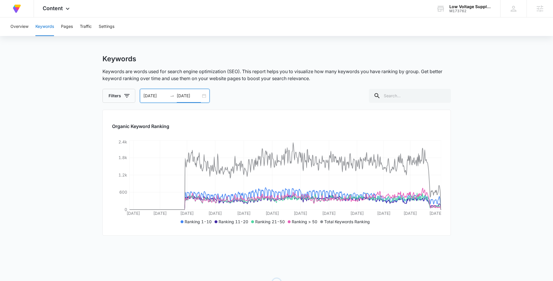
click at [471, 177] on main "Keywords Keywords are words used for search engine optimization (SEO). This rep…" at bounding box center [276, 194] width 553 height 279
click at [59, 9] on span "Content" at bounding box center [53, 8] width 20 height 6
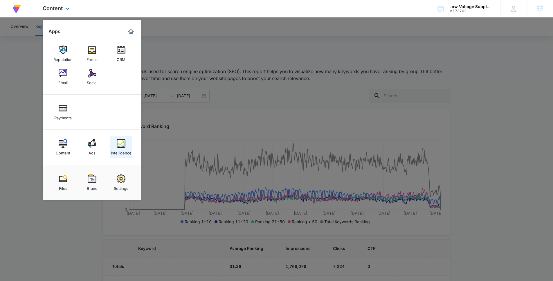
click at [122, 148] on div "Intelligence" at bounding box center [121, 152] width 21 height 8
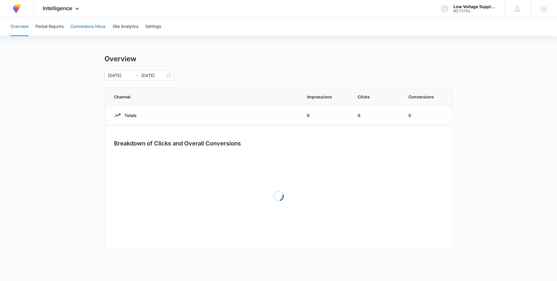
click at [79, 28] on button "Conversions Inbox" at bounding box center [88, 26] width 35 height 19
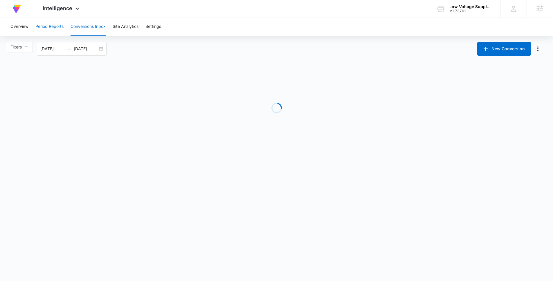
click at [52, 27] on button "Period Reports" at bounding box center [49, 26] width 28 height 19
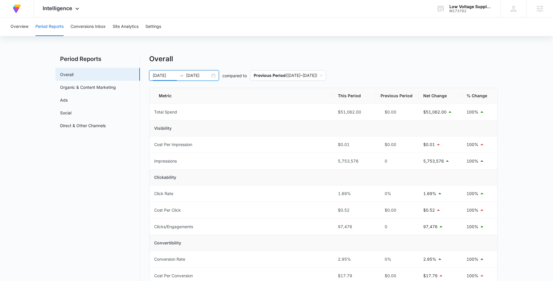
click at [164, 74] on input "01/01/2024" at bounding box center [165, 75] width 24 height 6
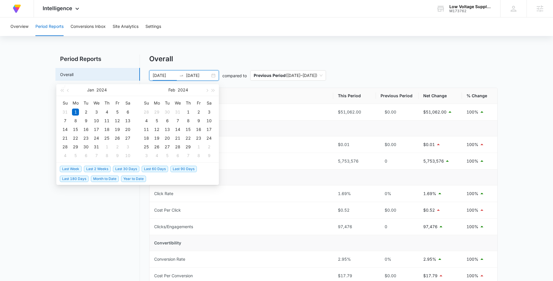
click at [123, 170] on span "Last 30 Days" at bounding box center [126, 169] width 26 height 6
type input "09/08/2025"
type input "10/08/2025"
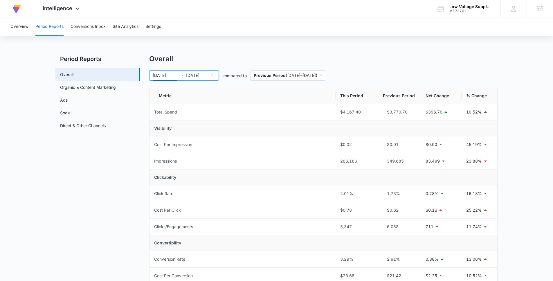
click at [119, 212] on nav "Period Reports Overall Organic & Content Marketing Ads Social Direct & Other Ch…" at bounding box center [97, 279] width 84 height 448
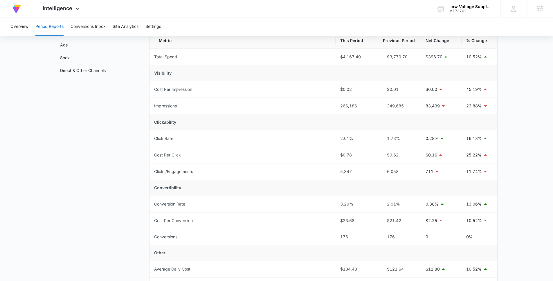
scroll to position [55, 0]
drag, startPoint x: 353, startPoint y: 205, endPoint x: 339, endPoint y: 205, distance: 13.9
click at [339, 205] on td "3.29%" at bounding box center [357, 204] width 43 height 17
copy div "3.29%"
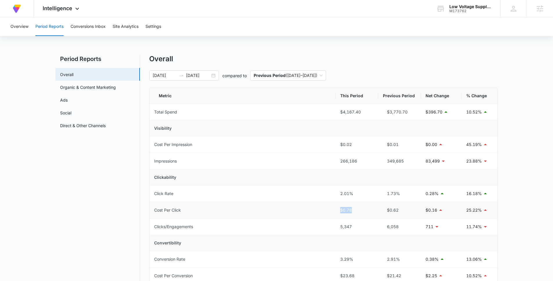
drag, startPoint x: 339, startPoint y: 209, endPoint x: 354, endPoint y: 209, distance: 15.7
click at [354, 209] on td "$0.78" at bounding box center [357, 210] width 43 height 17
copy div "$0.78"
click at [164, 77] on input "09/08/2025" at bounding box center [165, 75] width 24 height 6
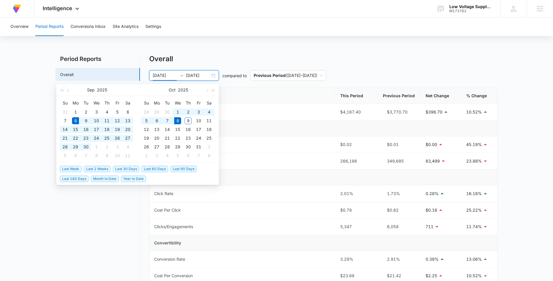
click at [115, 169] on span "Last 30 Days" at bounding box center [126, 169] width 26 height 6
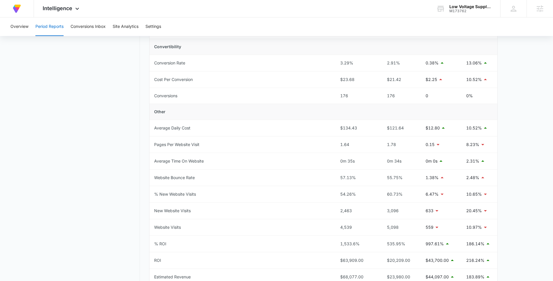
scroll to position [228, 0]
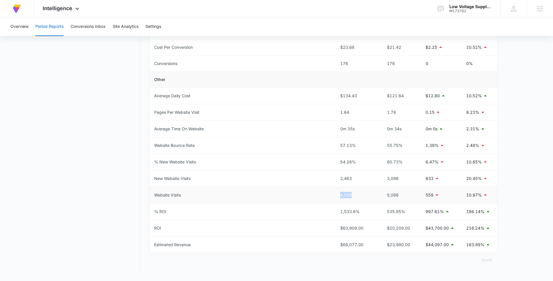
drag, startPoint x: 352, startPoint y: 194, endPoint x: 339, endPoint y: 195, distance: 13.4
click at [339, 195] on td "4,539" at bounding box center [357, 195] width 43 height 17
copy div "4,539"
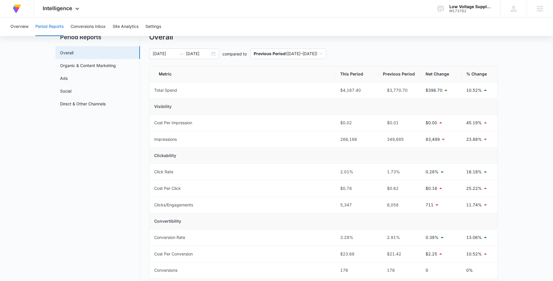
scroll to position [0, 0]
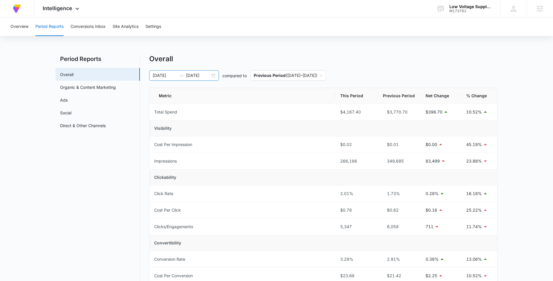
click at [159, 77] on input "09/08/2025" at bounding box center [165, 75] width 24 height 6
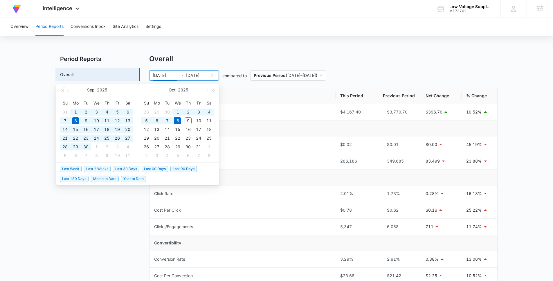
click at [127, 178] on span "Year to Date" at bounding box center [133, 179] width 25 height 6
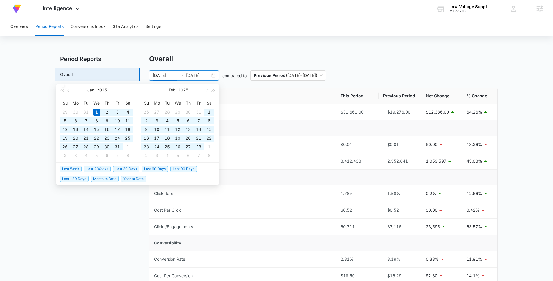
click at [157, 75] on input "01/01/2025" at bounding box center [165, 75] width 24 height 6
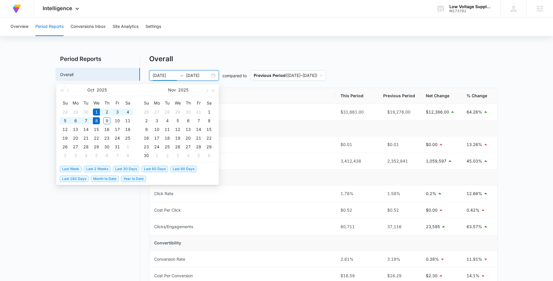
click at [163, 75] on input "10/01/2025" at bounding box center [165, 75] width 24 height 6
click at [174, 75] on input "10/08/2025" at bounding box center [165, 75] width 24 height 6
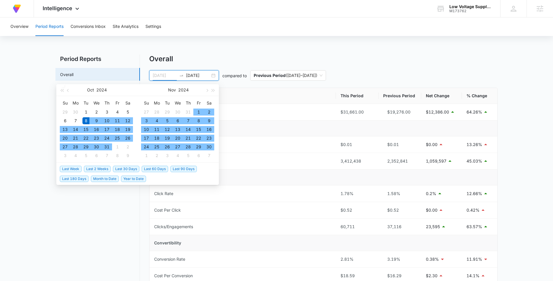
click at [83, 119] on div "8" at bounding box center [85, 120] width 7 height 7
type input "10/08/2024"
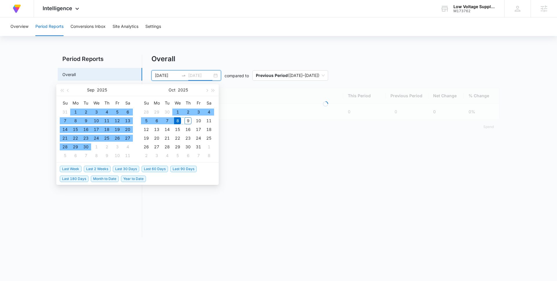
type input "10/08/2025"
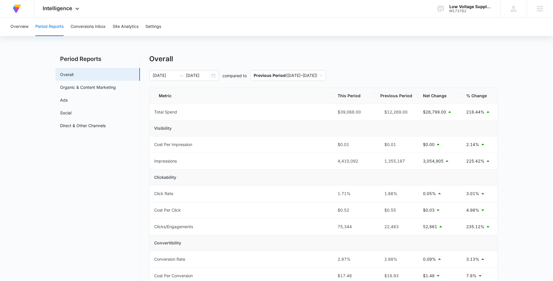
click at [97, 213] on nav "Period Reports Overall Organic & Content Marketing Ads Social Direct & Other Ch…" at bounding box center [97, 279] width 84 height 449
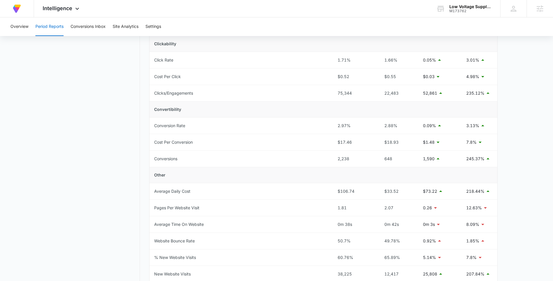
scroll to position [229, 0]
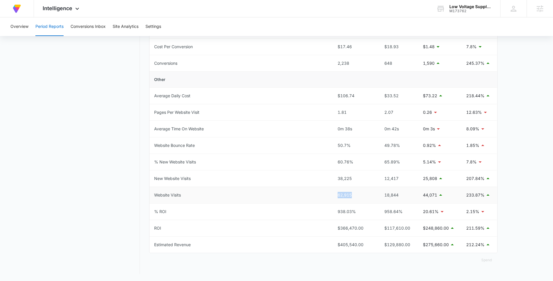
drag, startPoint x: 353, startPoint y: 195, endPoint x: 334, endPoint y: 196, distance: 18.3
click at [334, 196] on td "62,915" at bounding box center [354, 195] width 43 height 17
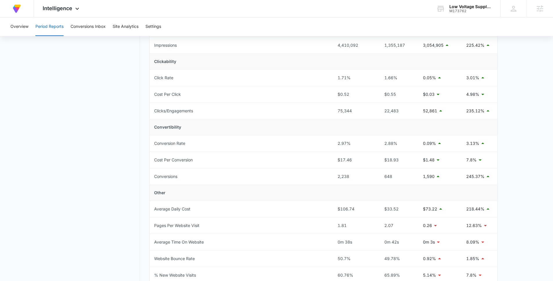
scroll to position [116, 0]
drag, startPoint x: 353, startPoint y: 143, endPoint x: 334, endPoint y: 143, distance: 19.2
click at [334, 143] on td "2.97%" at bounding box center [354, 144] width 43 height 17
click at [511, 144] on main "Period Reports Overall Organic & Content Marketing Ads Social Direct & Other Ch…" at bounding box center [276, 167] width 553 height 456
click at [65, 10] on span "Intelligence" at bounding box center [58, 8] width 30 height 6
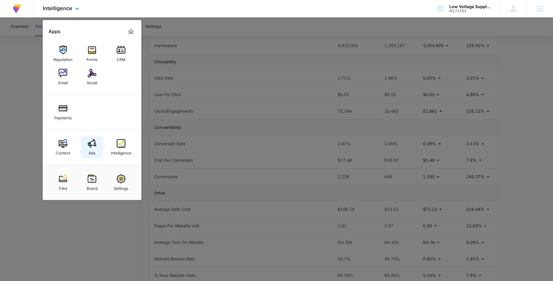
click at [91, 151] on div "Ads" at bounding box center [92, 152] width 7 height 8
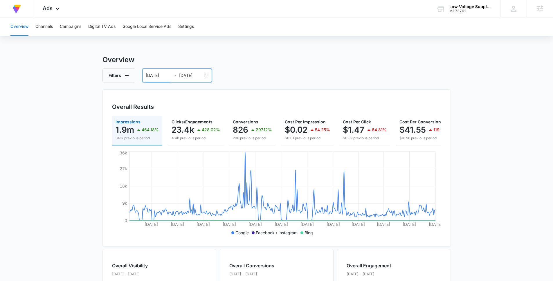
click at [161, 75] on input "10/08/2024" at bounding box center [158, 75] width 24 height 6
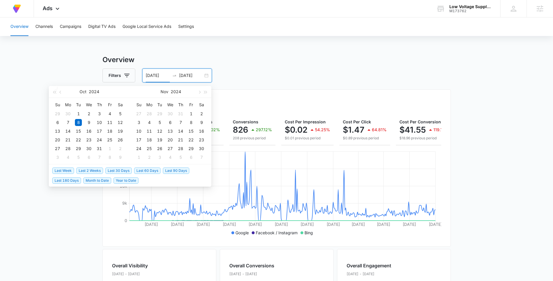
click at [124, 168] on span "Last 30 Days" at bounding box center [118, 171] width 26 height 6
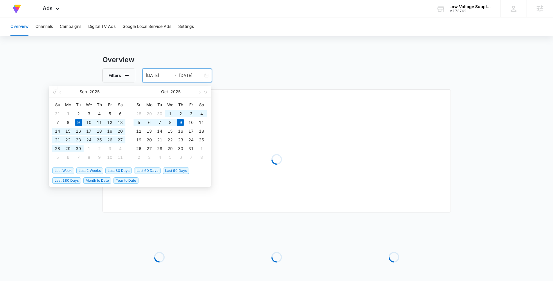
type input "09/09/2025"
type input "10/09/2025"
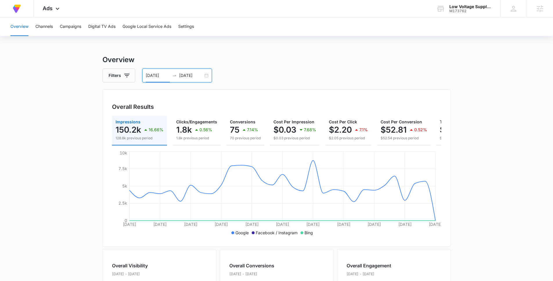
click at [153, 74] on input "09/09/2025" at bounding box center [158, 75] width 24 height 6
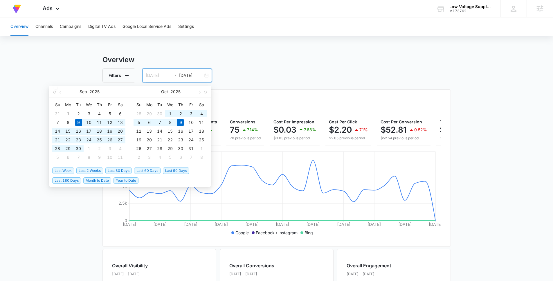
type input "09/09/2025"
click at [121, 170] on span "Last 30 Days" at bounding box center [118, 171] width 26 height 6
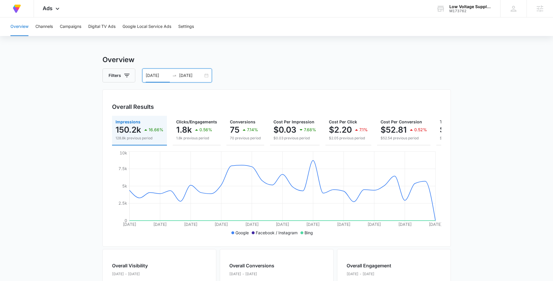
click at [82, 104] on main "Overview Filters 09/09/2025 10/09/2025 Overall Results Impressions 150.2k 16.66…" at bounding box center [276, 263] width 553 height 417
click at [62, 76] on main "Overview Filters 09/09/2025 10/09/2025 Overall Results Impressions 150.2k 16.66…" at bounding box center [276, 263] width 553 height 417
click at [307, 67] on div "Overview Filters 09/09/2025 10/09/2025 Overall Results Impressions 150.2k 16.66…" at bounding box center [276, 263] width 348 height 417
click at [52, 8] on span "Ads" at bounding box center [48, 8] width 10 height 6
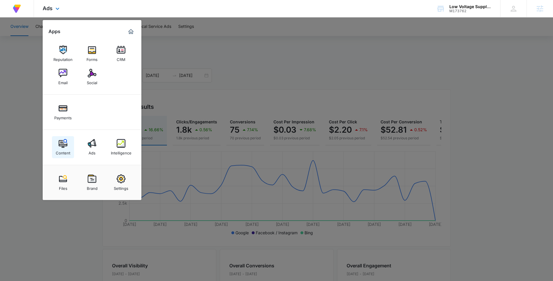
click at [63, 153] on div "Content" at bounding box center [63, 152] width 15 height 8
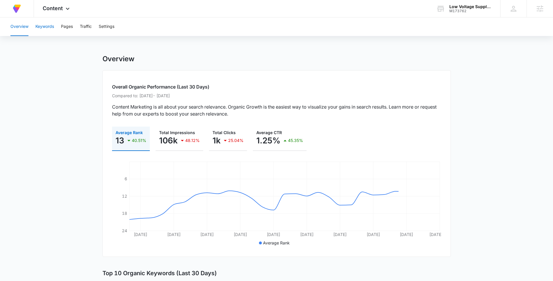
click at [43, 30] on button "Keywords" at bounding box center [44, 26] width 19 height 19
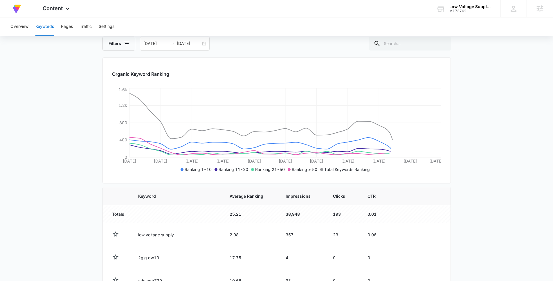
scroll to position [256, 0]
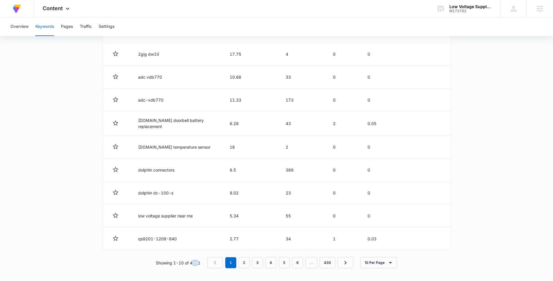
drag, startPoint x: 199, startPoint y: 260, endPoint x: 193, endPoint y: 259, distance: 6.2
click at [193, 260] on p "Showing 1-10 of 4291" at bounding box center [178, 263] width 44 height 6
click at [202, 262] on div "Showing 1-10 of 4291 1 2 3 4 5 6 … 430 10 Per Page" at bounding box center [276, 262] width 348 height 11
drag, startPoint x: 202, startPoint y: 262, endPoint x: 193, endPoint y: 262, distance: 8.7
click at [193, 262] on div "Showing 1-10 of 4291 1 2 3 4 5 6 … 430 10 Per Page" at bounding box center [276, 262] width 348 height 11
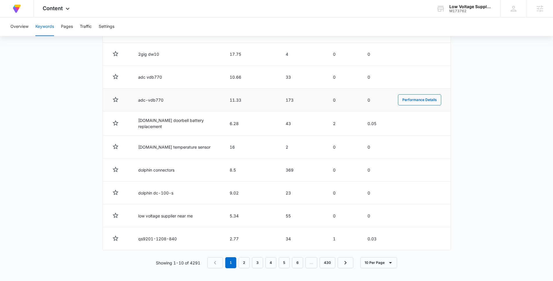
click at [137, 101] on td "adc-vdb770" at bounding box center [176, 100] width 91 height 23
drag, startPoint x: 165, startPoint y: 100, endPoint x: 138, endPoint y: 98, distance: 27.6
click at [137, 98] on td "adc-vdb770" at bounding box center [176, 100] width 91 height 23
click at [291, 101] on td "173" at bounding box center [302, 100] width 47 height 23
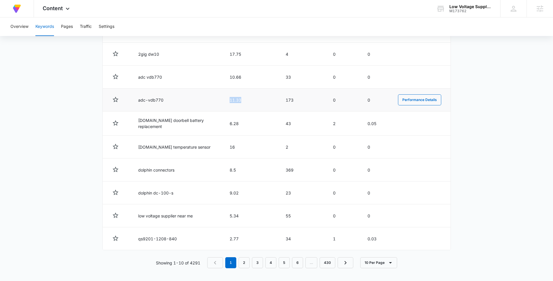
drag, startPoint x: 242, startPoint y: 100, endPoint x: 228, endPoint y: 100, distance: 13.6
click at [228, 100] on td "11.33" at bounding box center [251, 100] width 56 height 23
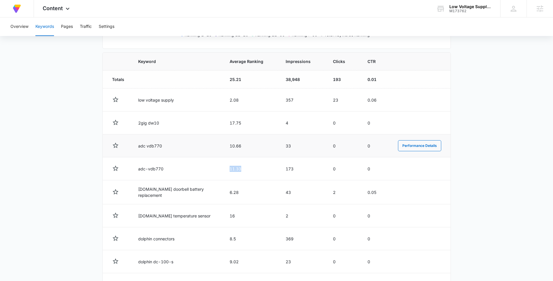
scroll to position [185, 0]
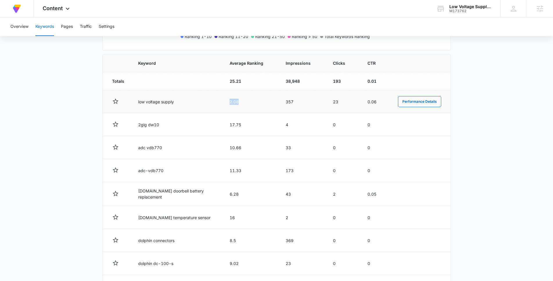
drag, startPoint x: 241, startPoint y: 101, endPoint x: 223, endPoint y: 101, distance: 18.3
click at [223, 101] on td "2.08" at bounding box center [251, 101] width 56 height 23
click at [235, 104] on td "2.08" at bounding box center [251, 101] width 56 height 23
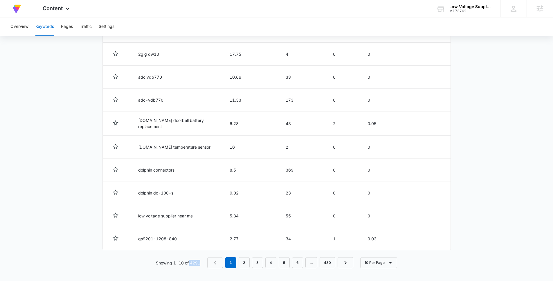
drag, startPoint x: 189, startPoint y: 264, endPoint x: 200, endPoint y: 265, distance: 11.4
click at [200, 265] on div "Showing 1-10 of 4291 1 2 3 4 5 6 … 430 10 Per Page" at bounding box center [276, 262] width 348 height 11
click at [247, 260] on link "2" at bounding box center [244, 262] width 11 height 11
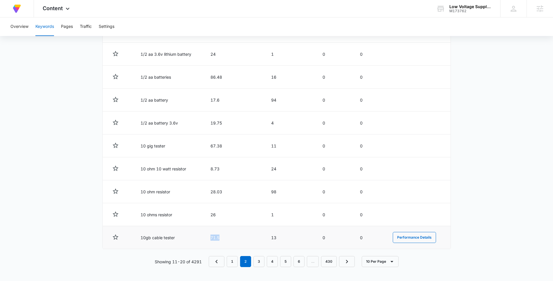
drag, startPoint x: 221, startPoint y: 239, endPoint x: 210, endPoint y: 238, distance: 10.7
click at [210, 238] on td "71.5" at bounding box center [234, 237] width 61 height 23
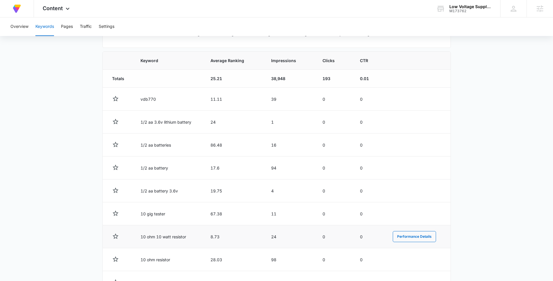
scroll to position [188, 0]
drag, startPoint x: 223, startPoint y: 99, endPoint x: 208, endPoint y: 99, distance: 14.8
click at [208, 99] on td "11.11" at bounding box center [234, 99] width 61 height 23
click at [88, 141] on main "Keywords Keywords are words used for search engine optimization (SEO). This rep…" at bounding box center [276, 108] width 553 height 482
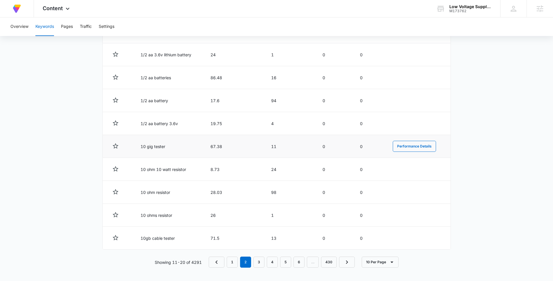
scroll to position [256, 0]
click at [259, 264] on link "3" at bounding box center [258, 261] width 11 height 11
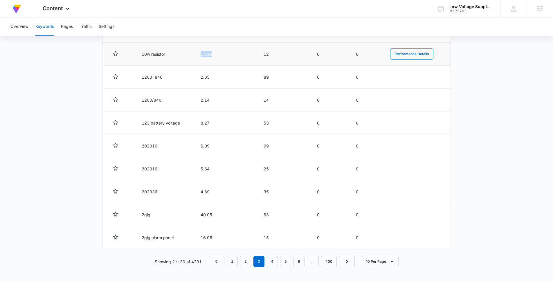
drag, startPoint x: 213, startPoint y: 54, endPoint x: 195, endPoint y: 53, distance: 18.3
click at [195, 54] on td "13.19" at bounding box center [225, 54] width 63 height 23
click at [474, 136] on main "Keywords Keywords are words used for search engine optimization (SEO). This rep…" at bounding box center [276, 40] width 553 height 482
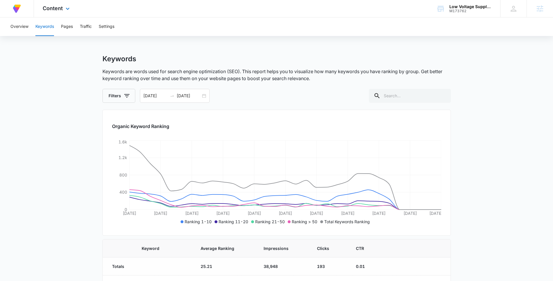
click at [63, 9] on div "Content Apps Reputation Forms CRM Email Social Payments Content Ads Intelligenc…" at bounding box center [57, 8] width 46 height 17
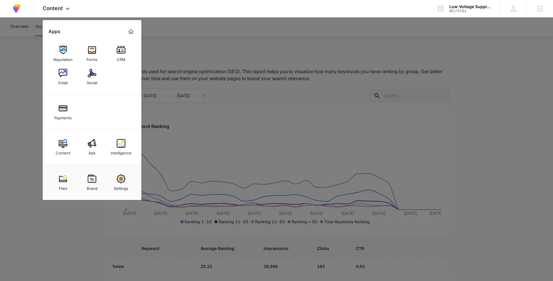
click at [395, 62] on div at bounding box center [276, 140] width 553 height 281
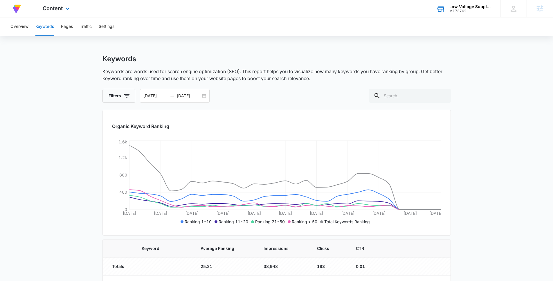
click at [459, 0] on div "Low Voltage Supply LLC M173762 Your Accounts View All" at bounding box center [464, 8] width 73 height 17
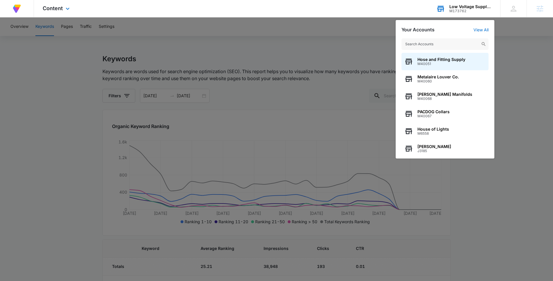
click at [459, 10] on div "M173762" at bounding box center [470, 11] width 42 height 4
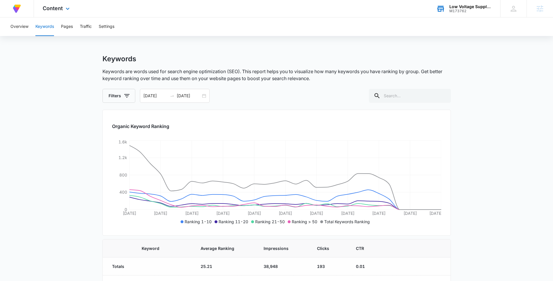
click at [459, 10] on div "M173762" at bounding box center [470, 11] width 42 height 4
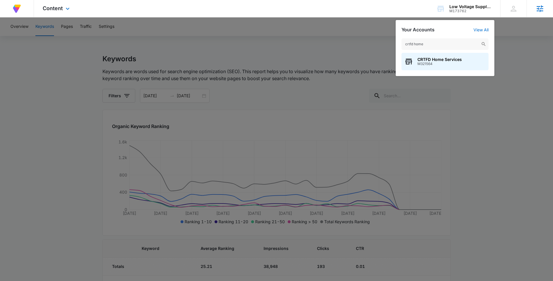
type input "crtfd home"
click at [428, 57] on span "CRTFD Home Services" at bounding box center [439, 59] width 44 height 5
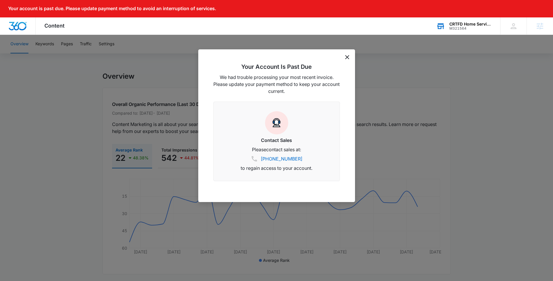
click at [347, 59] on icon "dismiss this dialog" at bounding box center [347, 57] width 4 height 4
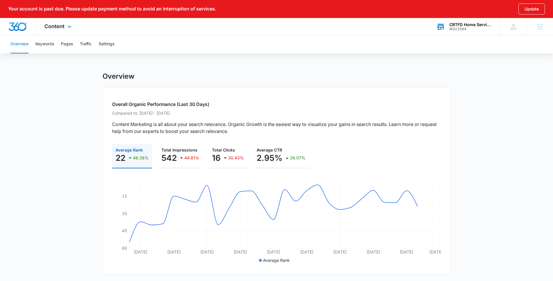
click at [69, 27] on icon at bounding box center [69, 28] width 7 height 7
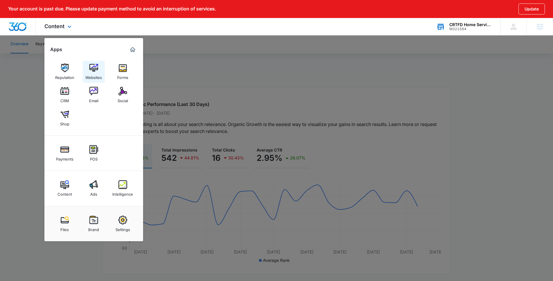
click at [91, 76] on div "Websites" at bounding box center [93, 76] width 17 height 8
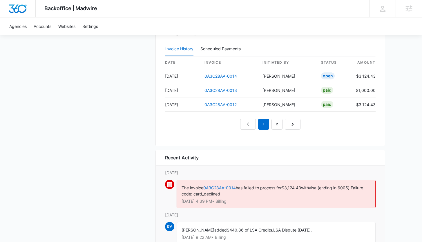
scroll to position [581, 0]
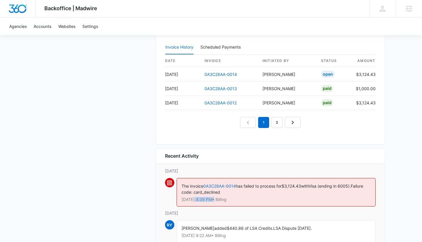
drag, startPoint x: 215, startPoint y: 200, endPoint x: 193, endPoint y: 200, distance: 22.1
click at [193, 200] on p "Oct 7 at 4:39 PM • Billing" at bounding box center [276, 199] width 189 height 4
click at [362, 202] on div "The invoice 0A3C28AA-0014 has failed to process for $3,124.43 with Visa (ending…" at bounding box center [276, 192] width 199 height 28
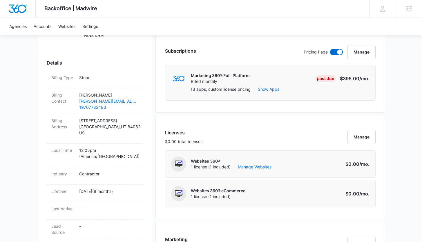
scroll to position [0, 0]
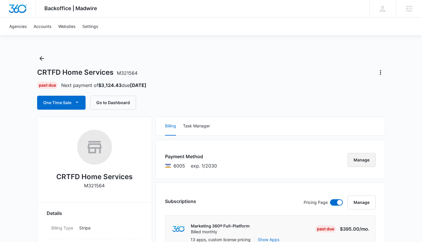
click at [362, 162] on button "Manage" at bounding box center [362, 160] width 28 height 14
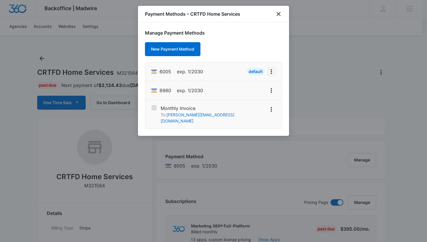
click at [271, 72] on icon "View More" at bounding box center [271, 71] width 7 height 7
click at [254, 97] on div "Retry Charge" at bounding box center [248, 96] width 25 height 4
click at [278, 14] on icon "close" at bounding box center [278, 14] width 4 height 4
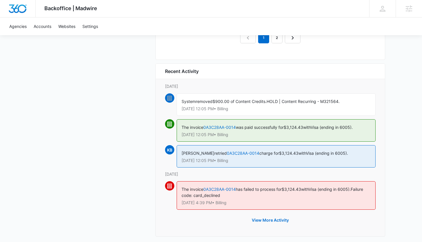
scroll to position [671, 0]
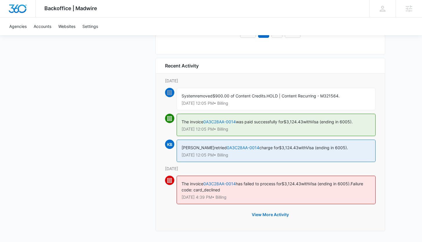
drag, startPoint x: 197, startPoint y: 197, endPoint x: 210, endPoint y: 197, distance: 12.5
click at [210, 197] on p "[DATE] 4:39 PM • Billing" at bounding box center [276, 197] width 189 height 4
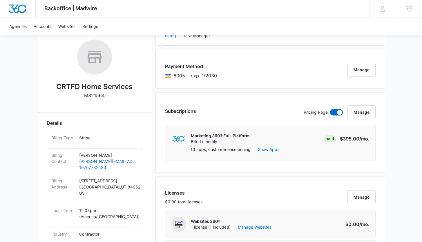
scroll to position [0, 0]
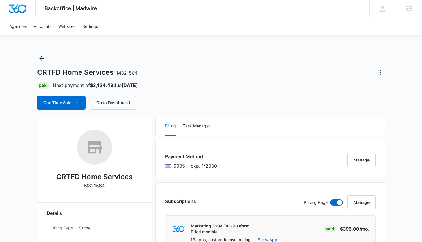
click at [168, 57] on div "CRTFD Home Services M321564 Paid Next payment of $3,124.43 due [DATE] One Time …" at bounding box center [211, 82] width 348 height 56
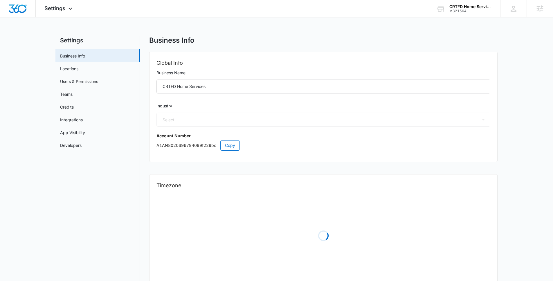
select select "4"
select select "US"
select select "America/[GEOGRAPHIC_DATA]"
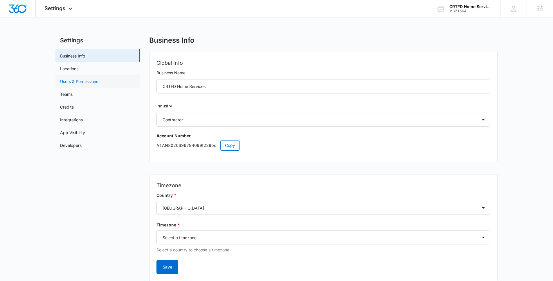
click at [81, 80] on link "Users & Permissions" at bounding box center [79, 81] width 38 height 6
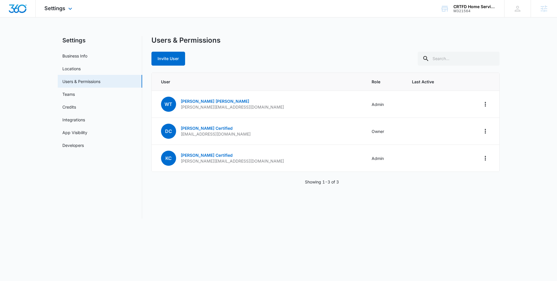
click at [62, 12] on div "Settings Apps Reputation Websites Forms CRM Email Social Shop Payments POS Cont…" at bounding box center [59, 8] width 47 height 17
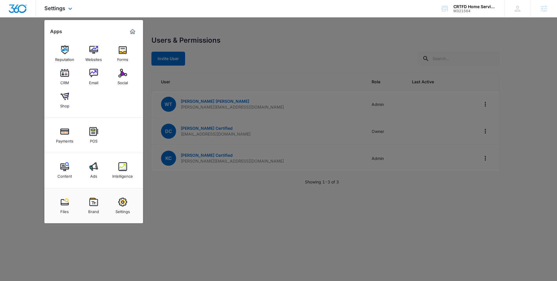
click at [133, 33] on img "Marketing 360® Dashboard" at bounding box center [132, 31] width 7 height 7
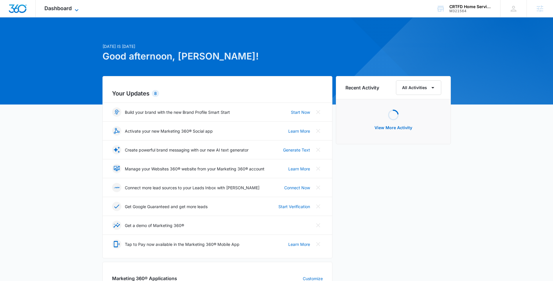
click at [64, 10] on span "Dashboard" at bounding box center [57, 8] width 27 height 6
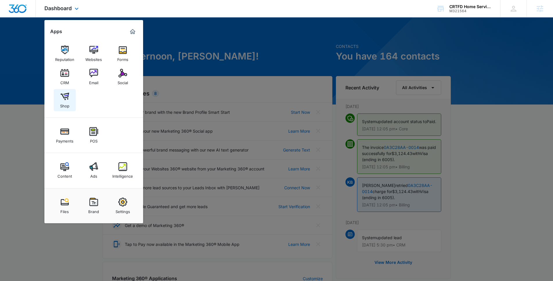
click at [65, 97] on img at bounding box center [64, 96] width 9 height 9
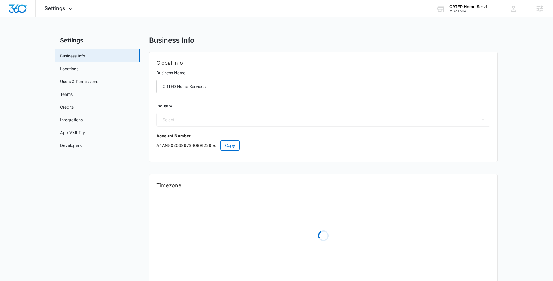
select select "4"
select select "US"
select select "America/[GEOGRAPHIC_DATA]"
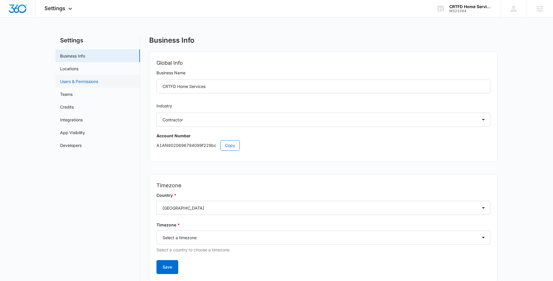
click at [96, 81] on link "Users & Permissions" at bounding box center [79, 81] width 38 height 6
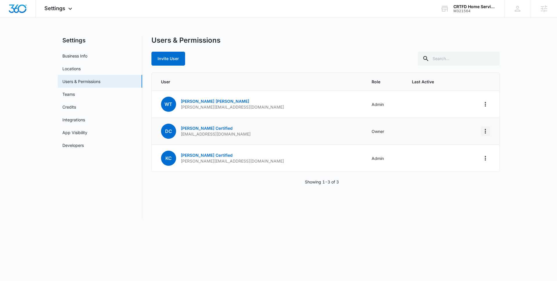
click at [487, 132] on icon "Actions" at bounding box center [485, 131] width 7 height 7
click at [198, 126] on link "[PERSON_NAME] Certified" at bounding box center [207, 128] width 52 height 5
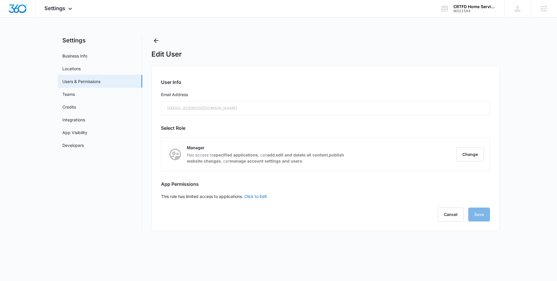
checkbox input "true"
click at [255, 198] on link "Click to Edit" at bounding box center [255, 196] width 23 height 5
click at [451, 219] on button "Cancel" at bounding box center [451, 218] width 26 height 14
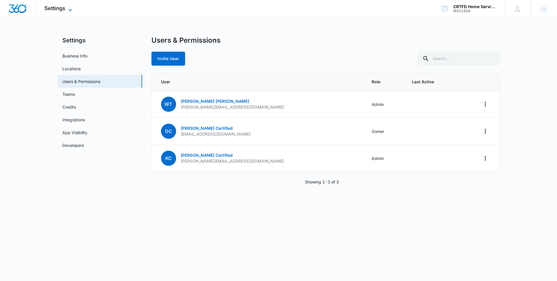
click at [58, 9] on span "Settings" at bounding box center [54, 8] width 21 height 6
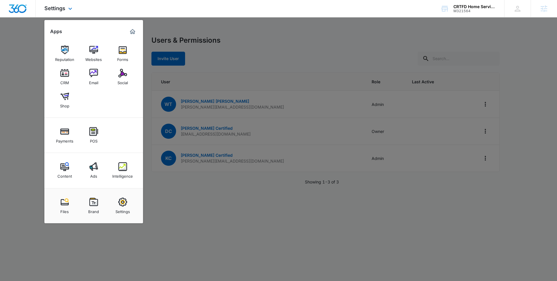
click at [133, 32] on img "Marketing 360® Dashboard" at bounding box center [132, 31] width 7 height 7
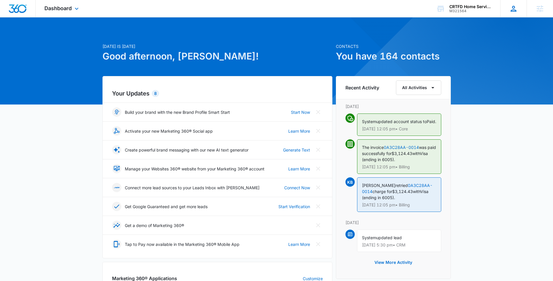
click at [528, 7] on div "Agencies Agency Management" at bounding box center [540, 8] width 26 height 17
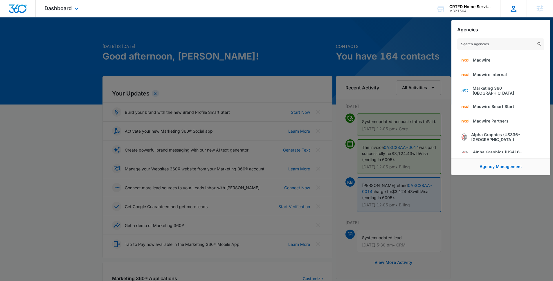
click at [514, 10] on icon at bounding box center [514, 9] width 6 height 6
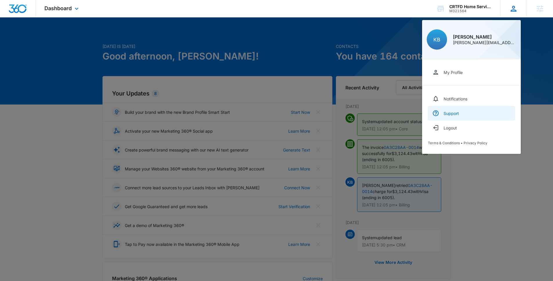
click at [458, 113] on div "Support" at bounding box center [451, 113] width 15 height 5
click at [103, 35] on div at bounding box center [276, 140] width 553 height 281
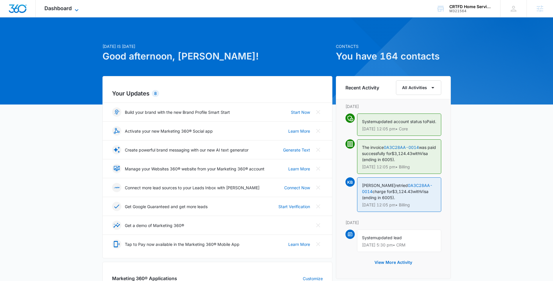
click at [66, 10] on span "Dashboard" at bounding box center [57, 8] width 27 height 6
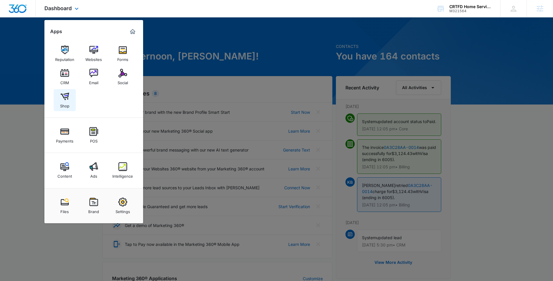
click at [71, 105] on link "Shop" at bounding box center [65, 100] width 22 height 22
